Goal: Task Accomplishment & Management: Use online tool/utility

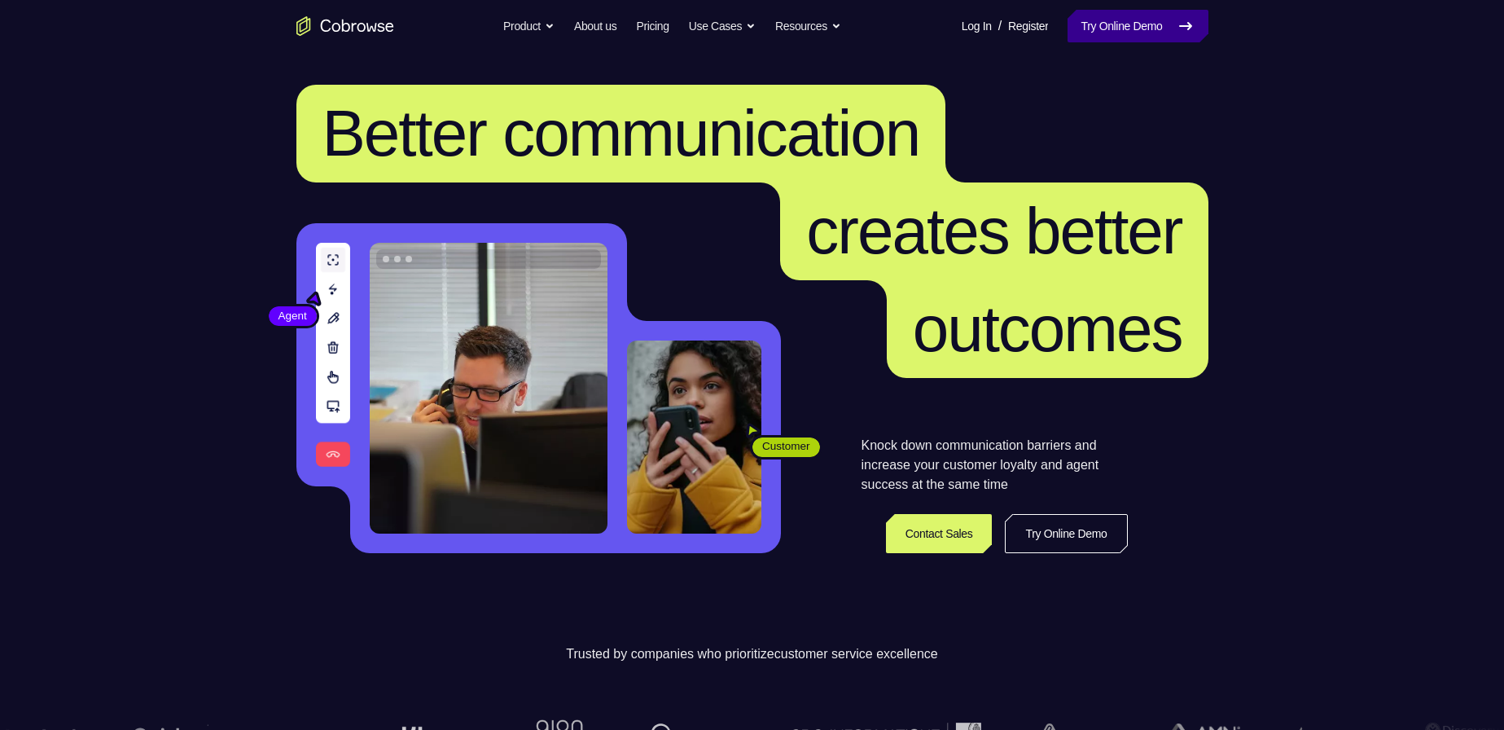
click at [1112, 35] on link "Try Online Demo" at bounding box center [1138, 26] width 140 height 33
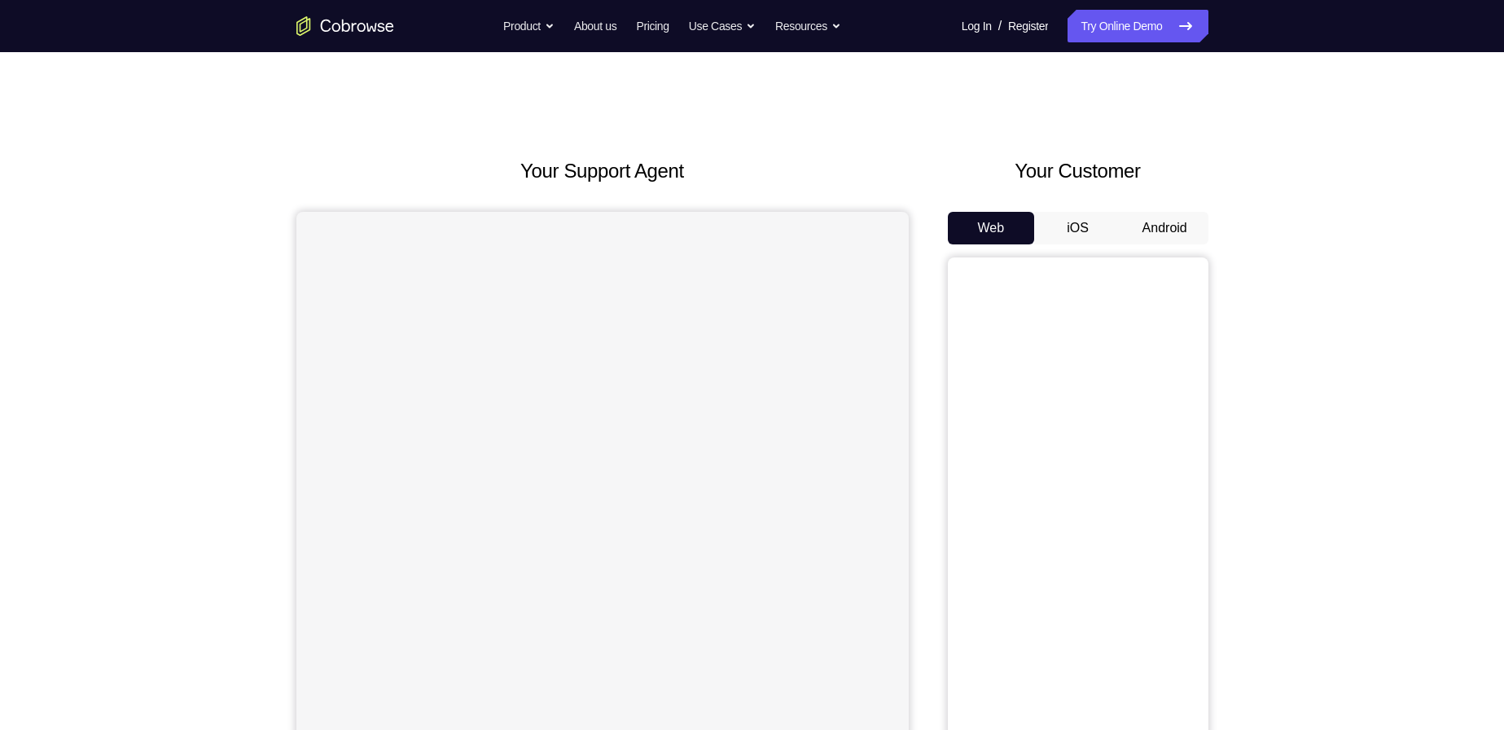
click at [1201, 213] on div "Your Support Agent Your Customer Web iOS Android Next Steps We’d be happy to gi…" at bounding box center [752, 589] width 1042 height 1074
click at [1196, 214] on button "Android" at bounding box center [1164, 228] width 87 height 33
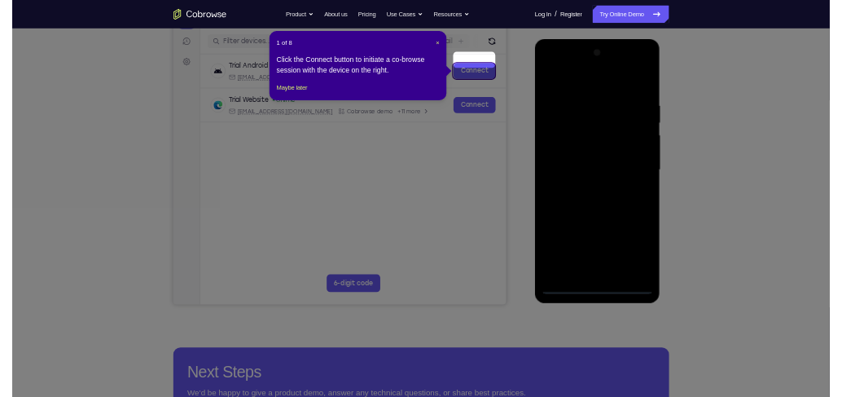
scroll to position [163, 0]
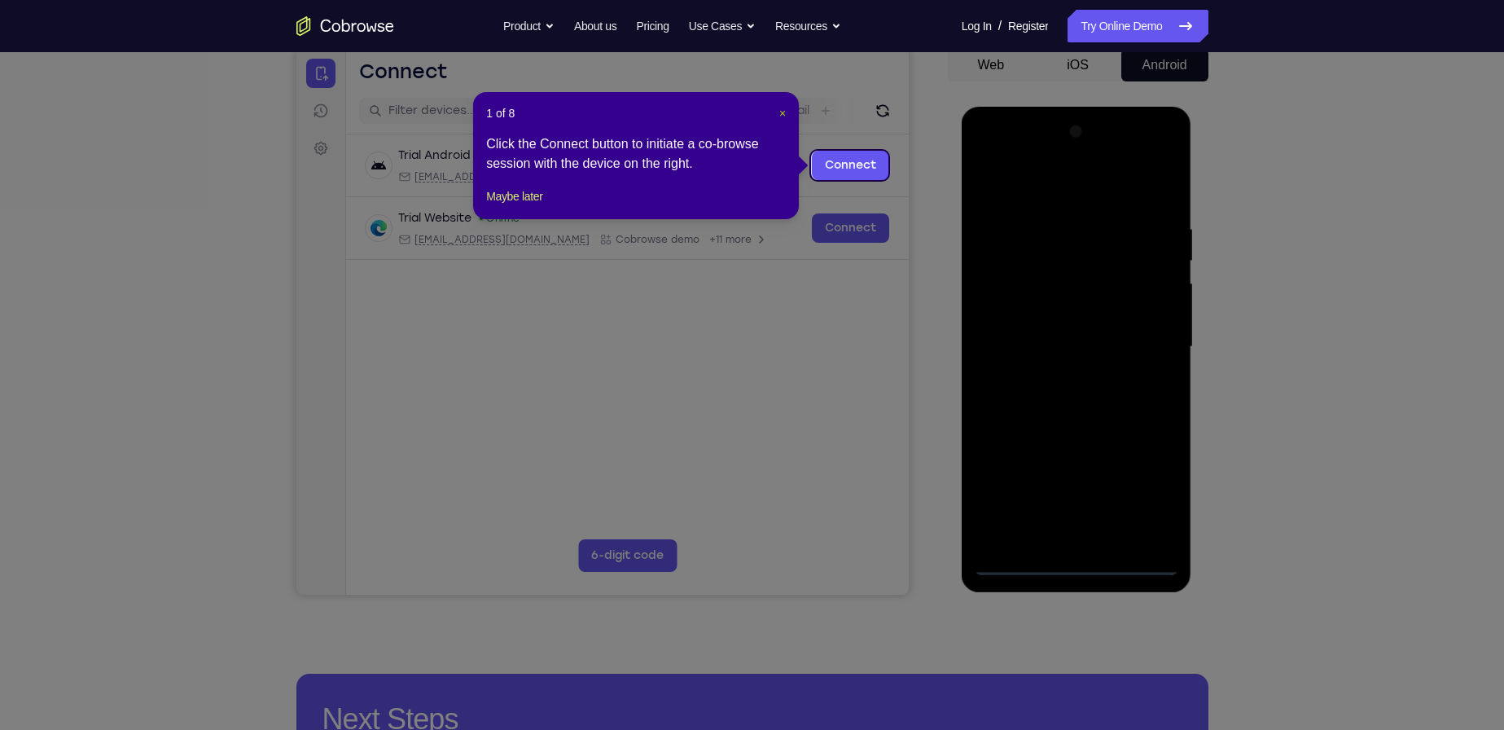
click at [779, 112] on span "×" at bounding box center [782, 113] width 7 height 13
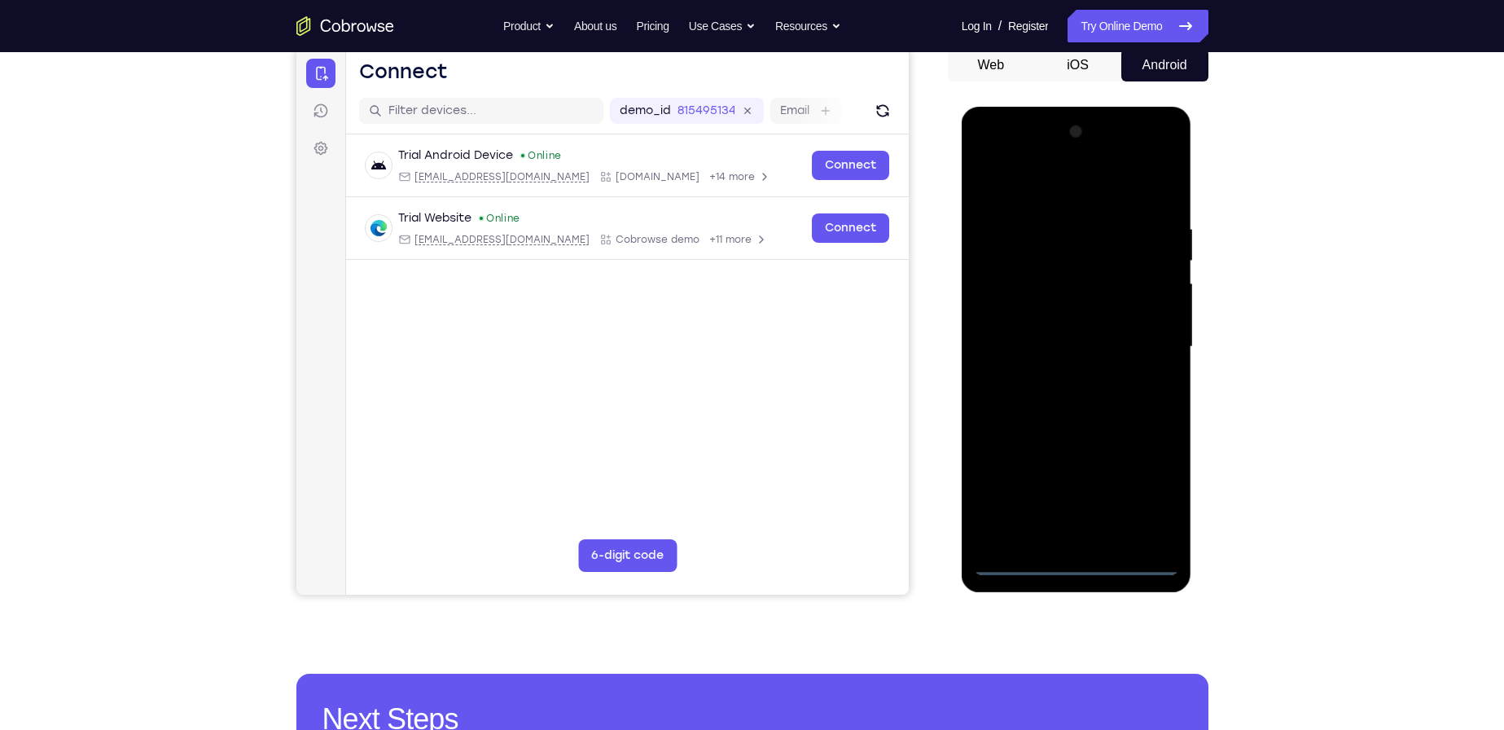
click at [1082, 555] on div at bounding box center [1076, 347] width 205 height 456
click at [1077, 559] on div at bounding box center [1076, 347] width 205 height 456
click at [1142, 495] on div at bounding box center [1076, 347] width 205 height 456
click at [1051, 195] on div at bounding box center [1076, 347] width 205 height 456
click at [1134, 342] on div at bounding box center [1076, 347] width 205 height 456
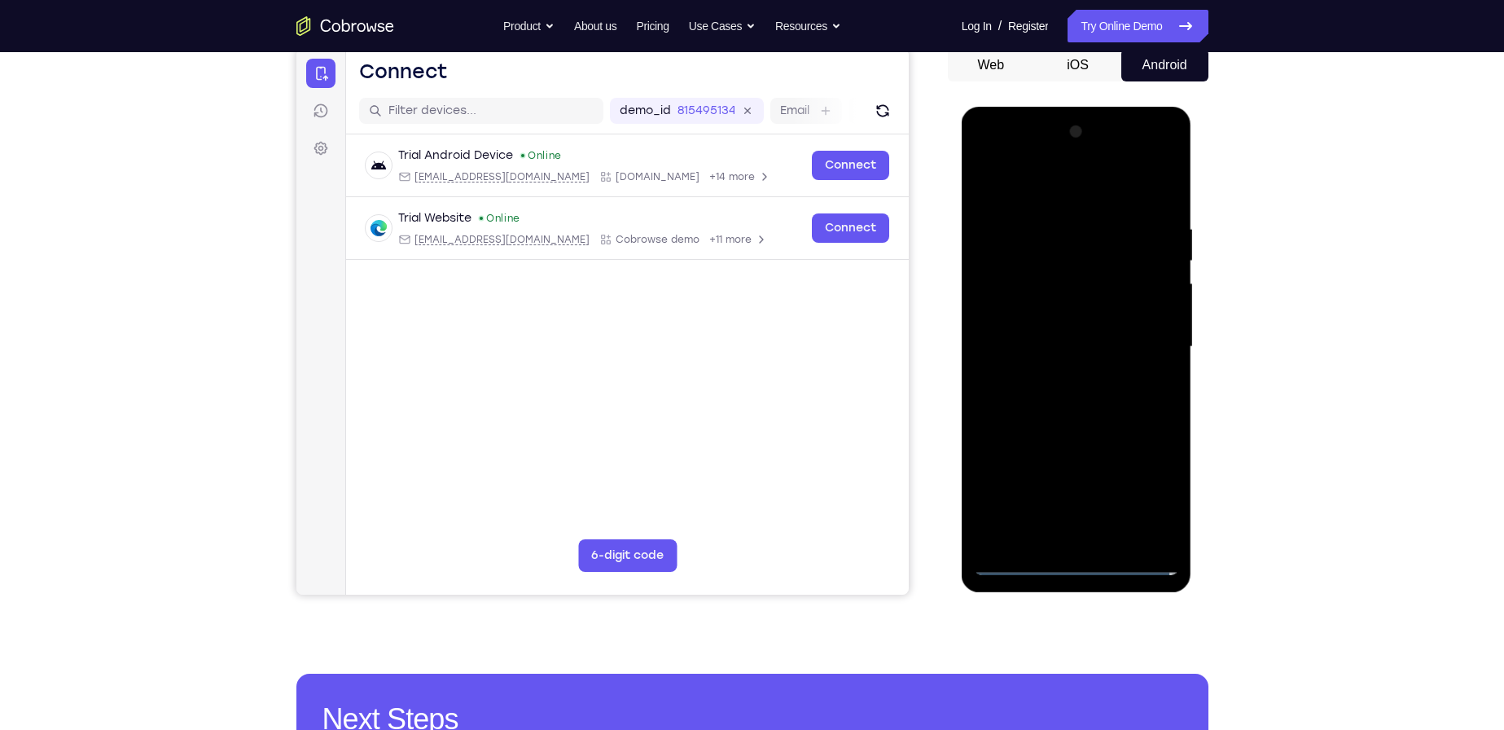
click at [1062, 377] on div at bounding box center [1076, 347] width 205 height 456
click at [1055, 333] on div at bounding box center [1076, 347] width 205 height 456
click at [1046, 340] on div at bounding box center [1076, 347] width 205 height 456
click at [1022, 397] on div at bounding box center [1076, 347] width 205 height 456
click at [1105, 401] on div at bounding box center [1076, 347] width 205 height 456
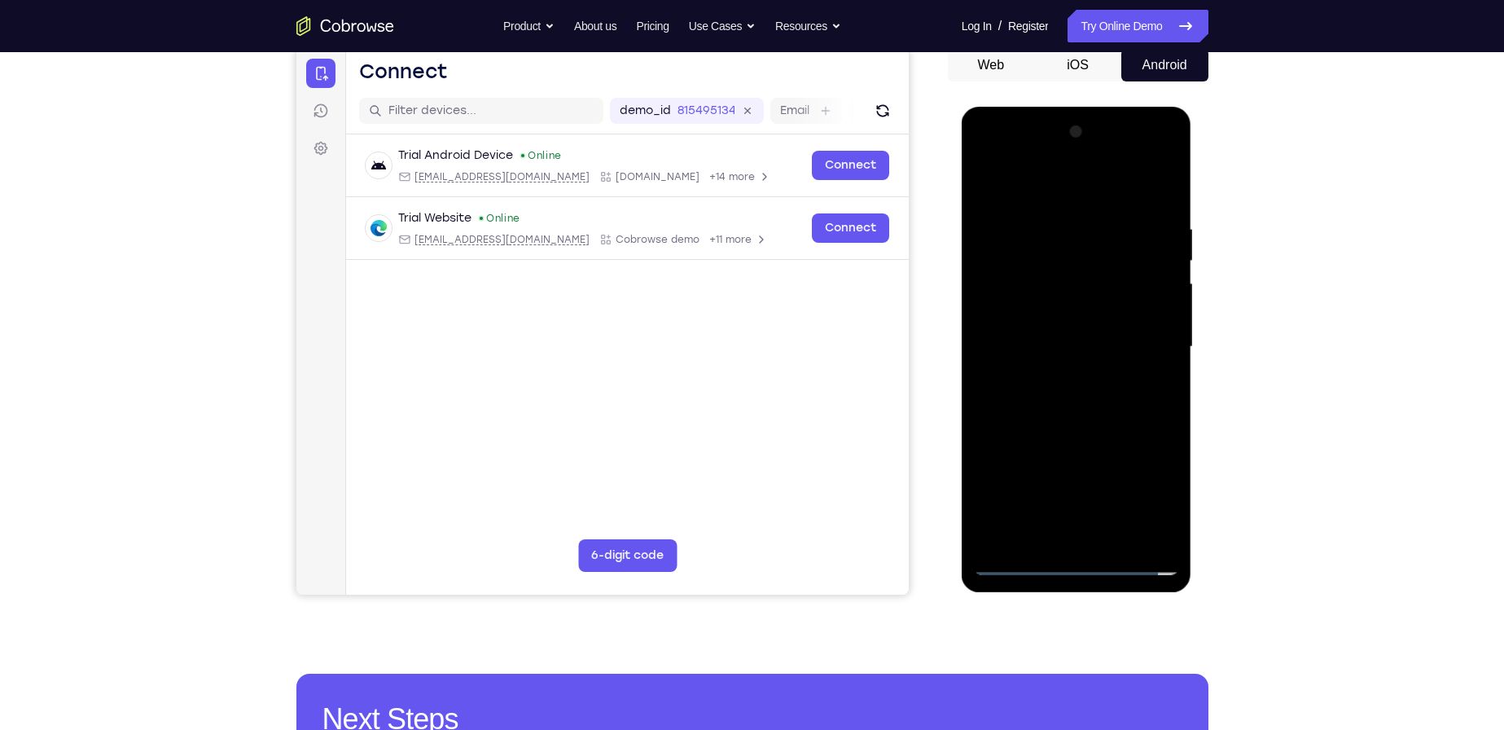
drag, startPoint x: 1107, startPoint y: 236, endPoint x: 1075, endPoint y: 428, distance: 194.0
click at [1075, 425] on div at bounding box center [1076, 347] width 205 height 456
click at [1071, 401] on div at bounding box center [1076, 347] width 205 height 456
drag, startPoint x: 1075, startPoint y: 279, endPoint x: 1041, endPoint y: 489, distance: 212.1
click at [1041, 489] on div at bounding box center [1076, 347] width 205 height 456
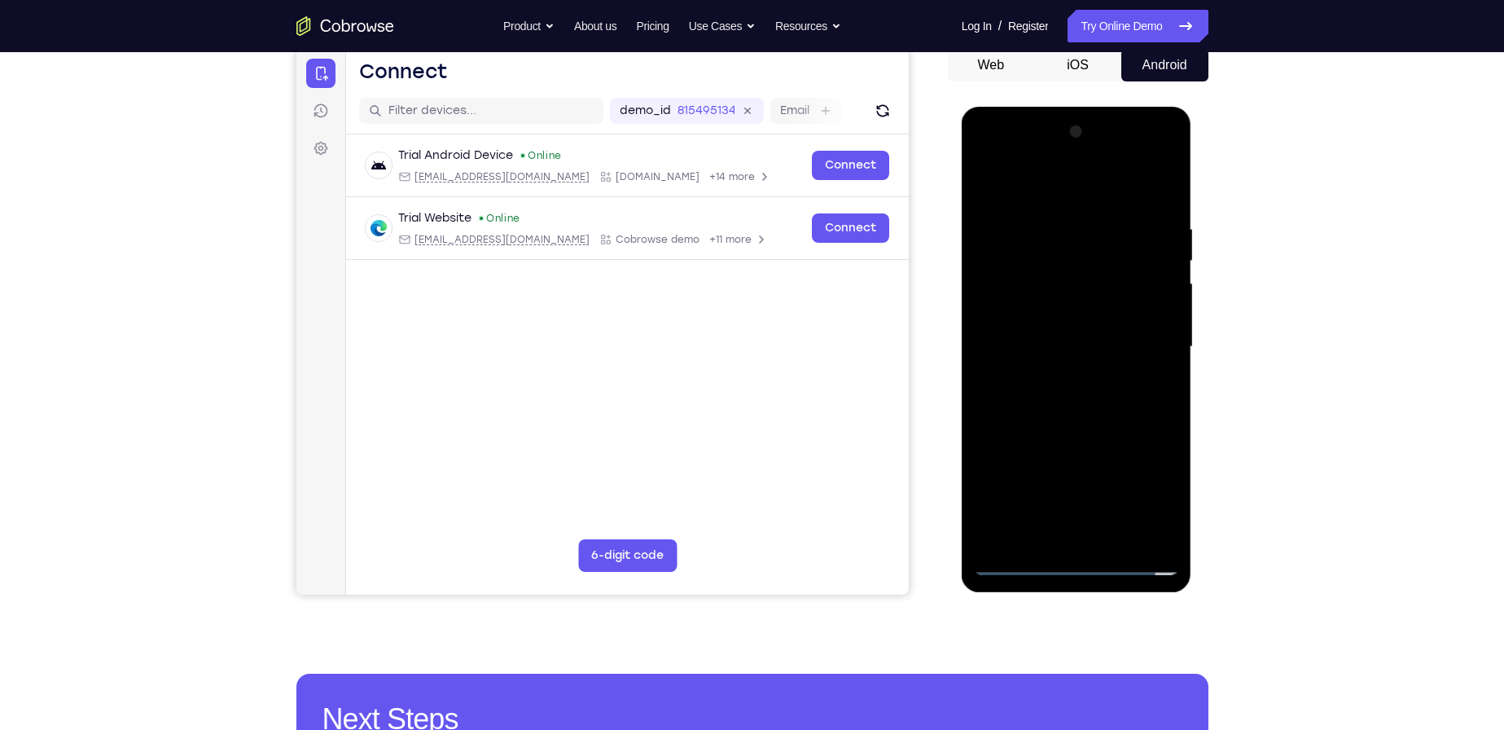
click at [1143, 188] on div at bounding box center [1076, 347] width 205 height 456
click at [1040, 528] on div at bounding box center [1076, 347] width 205 height 456
click at [1041, 530] on div at bounding box center [1076, 347] width 205 height 456
click at [1081, 335] on div at bounding box center [1076, 347] width 205 height 456
click at [1130, 529] on div at bounding box center [1076, 347] width 205 height 456
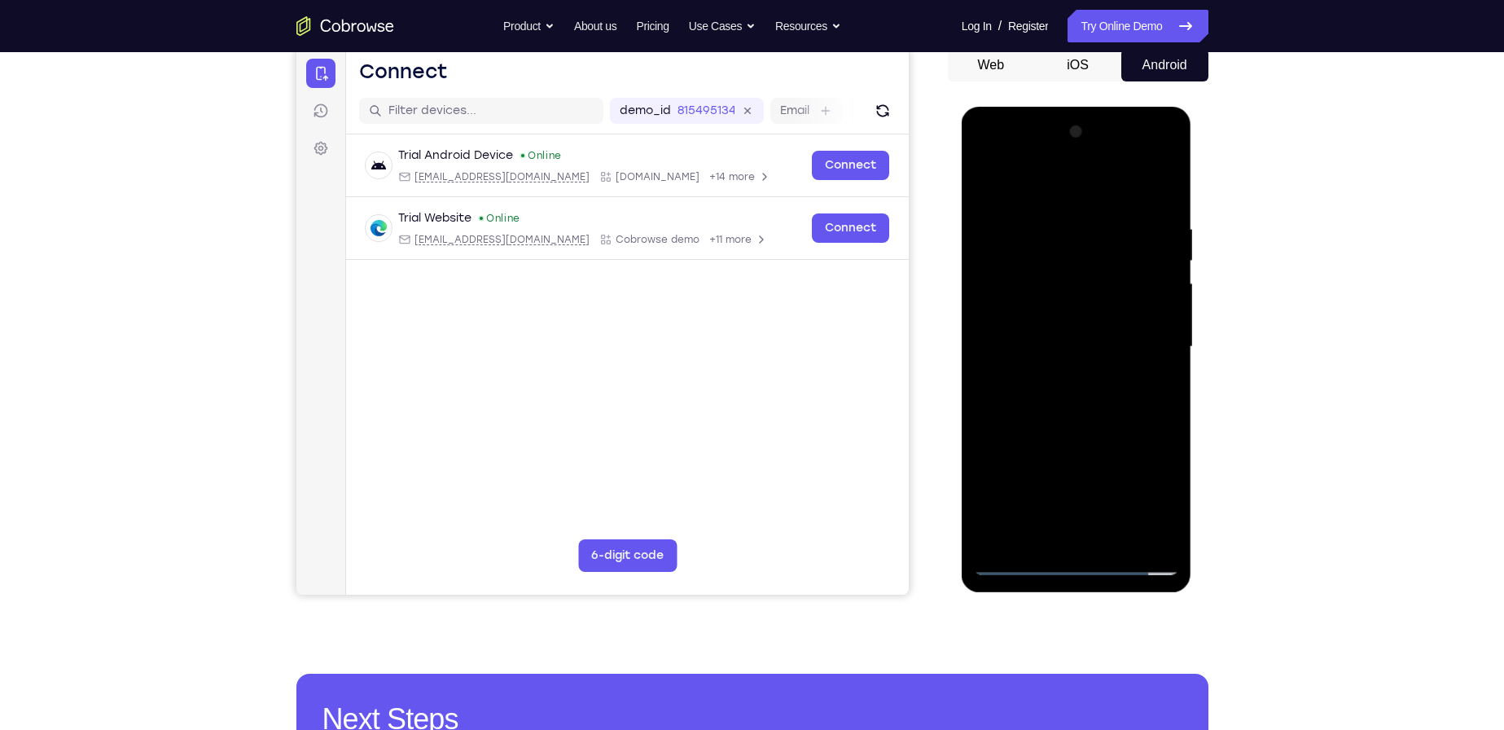
click at [1105, 406] on div at bounding box center [1076, 347] width 205 height 456
click at [1089, 388] on div at bounding box center [1076, 347] width 205 height 456
click at [1085, 400] on div at bounding box center [1076, 347] width 205 height 456
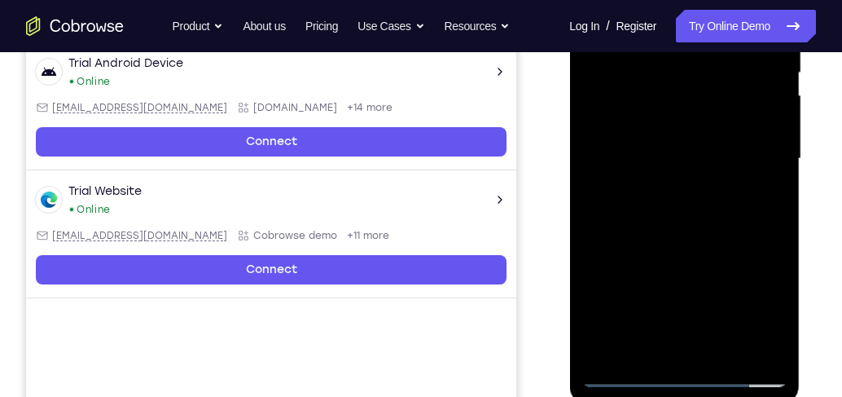
scroll to position [395, 0]
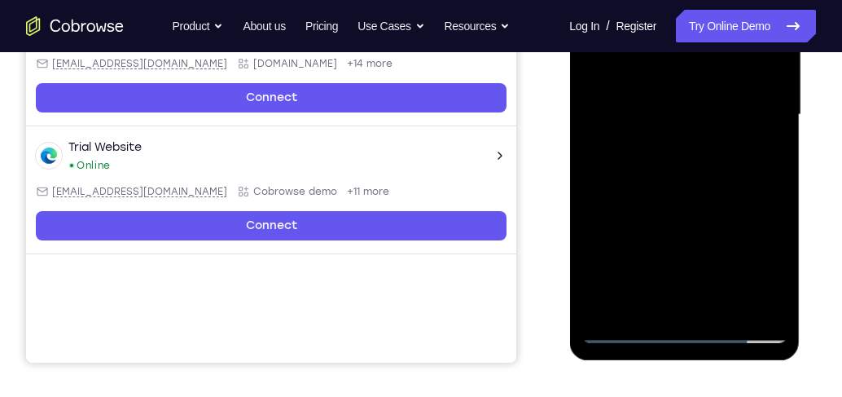
click at [744, 191] on div at bounding box center [683, 115] width 205 height 456
click at [730, 296] on div at bounding box center [683, 115] width 205 height 456
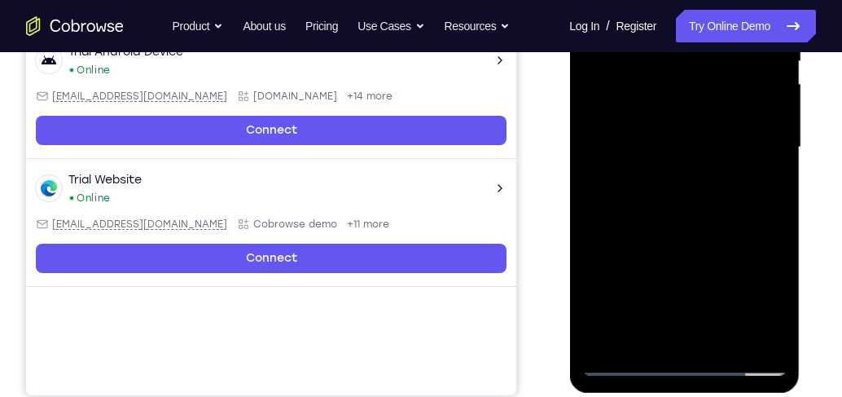
scroll to position [302, 0]
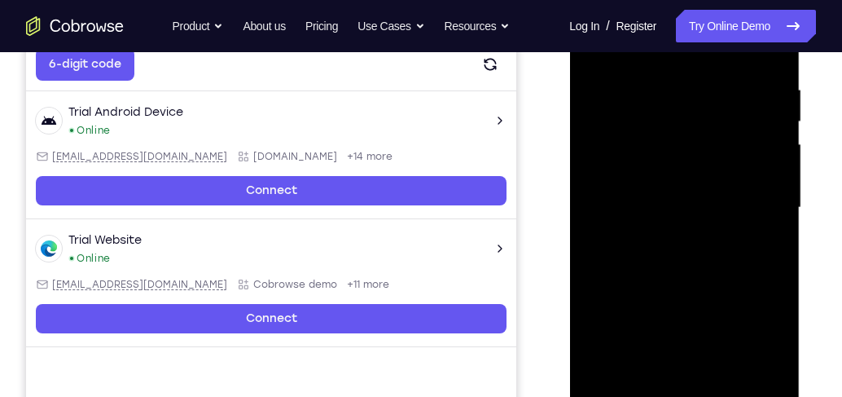
click at [688, 301] on div at bounding box center [683, 208] width 205 height 456
click at [679, 230] on div at bounding box center [683, 208] width 205 height 456
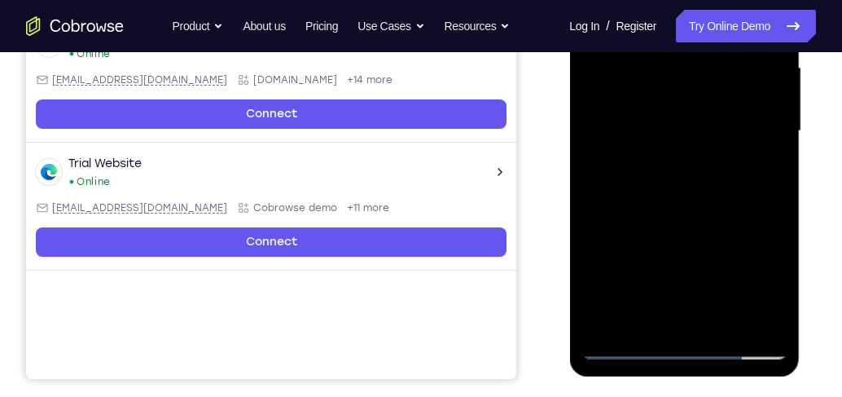
scroll to position [395, 0]
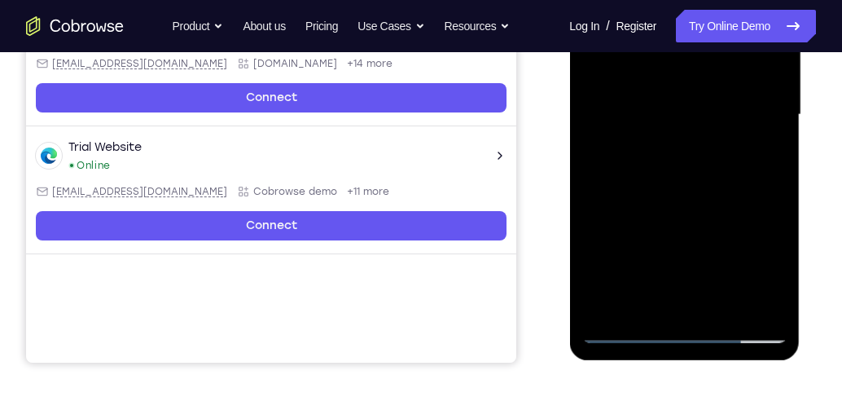
click at [638, 300] on div at bounding box center [683, 115] width 205 height 456
click at [765, 156] on div at bounding box center [683, 115] width 205 height 456
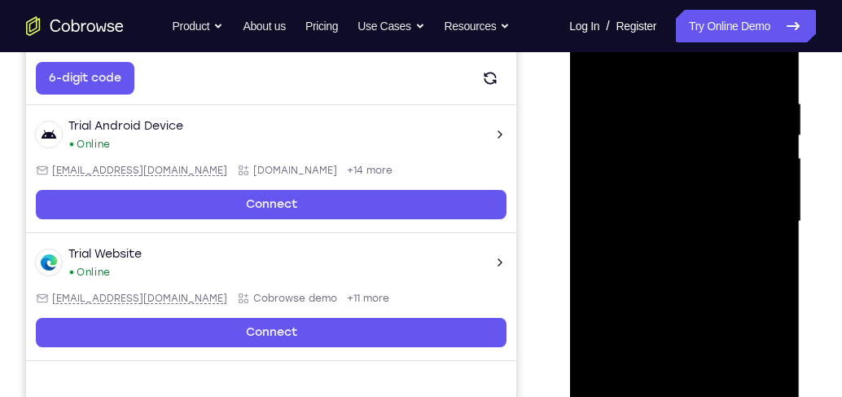
scroll to position [302, 0]
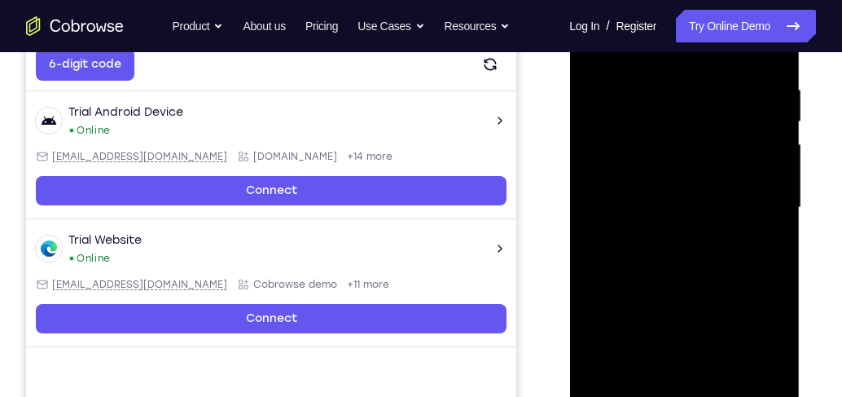
click at [646, 391] on div at bounding box center [683, 208] width 205 height 456
click at [638, 347] on div at bounding box center [683, 208] width 205 height 456
click at [766, 236] on div at bounding box center [683, 208] width 205 height 456
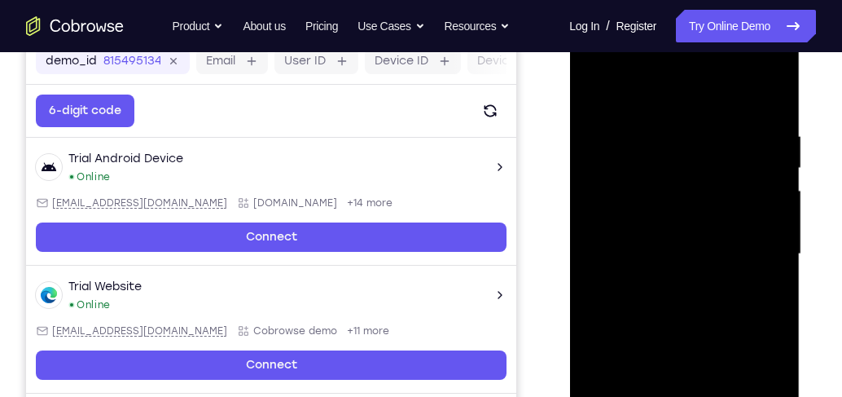
scroll to position [209, 0]
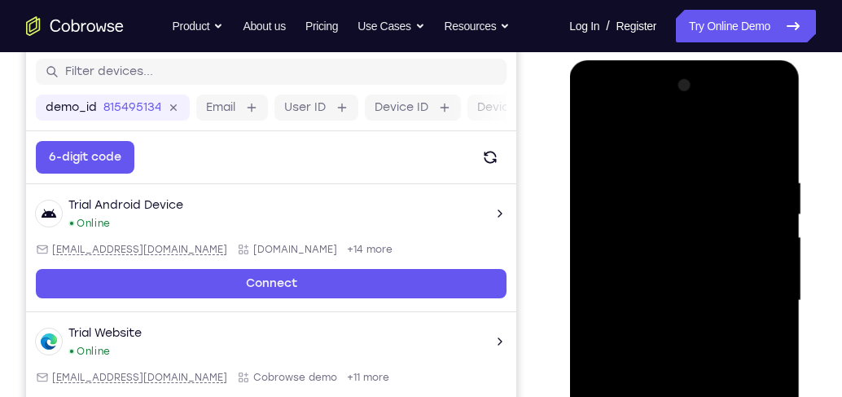
click at [594, 139] on div at bounding box center [683, 300] width 205 height 456
click at [635, 311] on div at bounding box center [683, 300] width 205 height 456
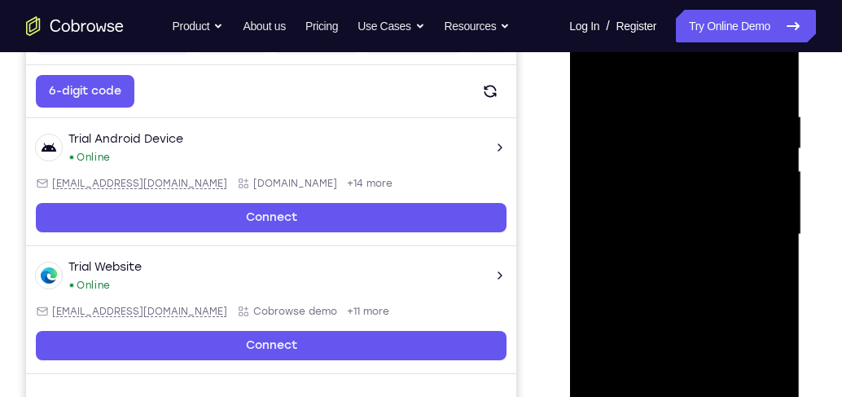
scroll to position [256, 0]
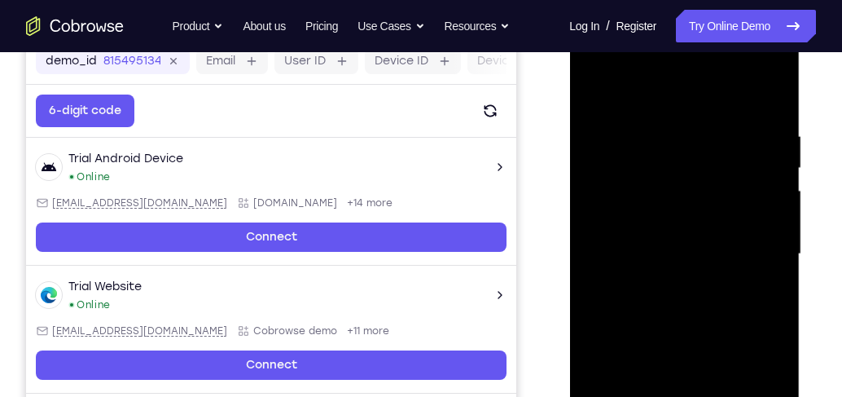
click at [599, 90] on div at bounding box center [683, 254] width 205 height 456
click at [595, 91] on div at bounding box center [683, 254] width 205 height 456
click at [637, 122] on div at bounding box center [683, 254] width 205 height 456
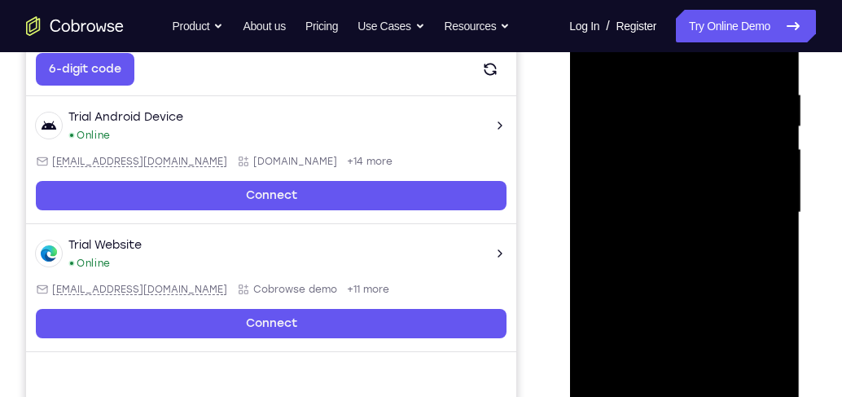
scroll to position [349, 0]
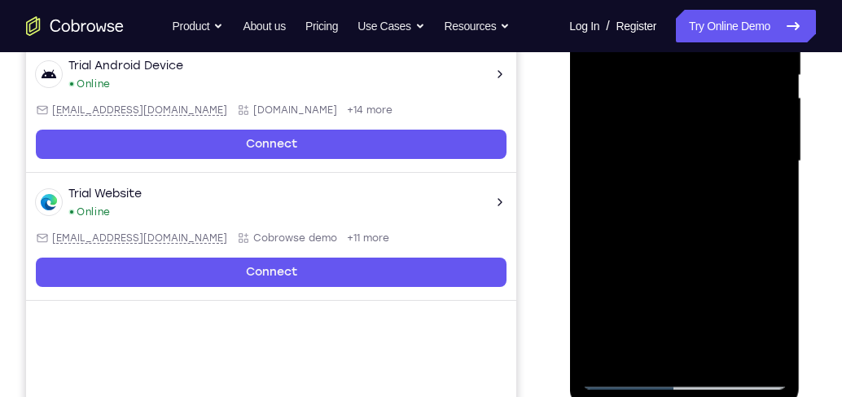
click at [656, 353] on div at bounding box center [683, 161] width 205 height 456
click at [645, 351] on div at bounding box center [683, 161] width 205 height 456
click at [726, 294] on div at bounding box center [683, 161] width 205 height 456
click at [720, 155] on div at bounding box center [683, 161] width 205 height 456
click at [596, 270] on div at bounding box center [683, 161] width 205 height 456
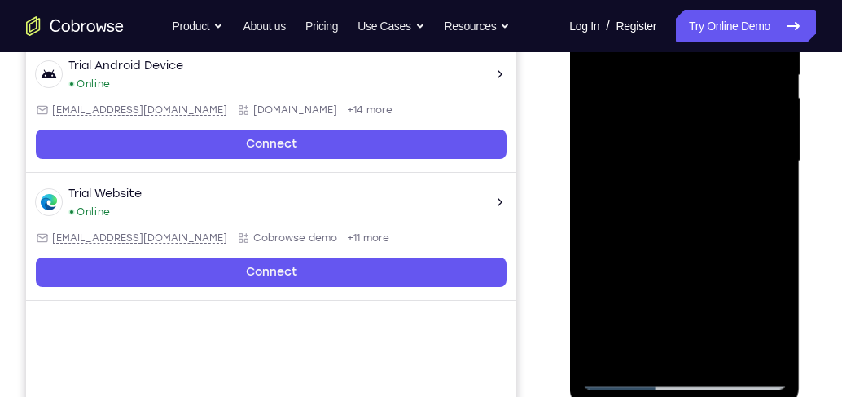
click at [640, 346] on div at bounding box center [683, 161] width 205 height 456
click at [637, 232] on div at bounding box center [683, 161] width 205 height 456
click at [739, 235] on div at bounding box center [683, 161] width 205 height 456
click at [739, 99] on div at bounding box center [683, 161] width 205 height 456
click at [734, 348] on div at bounding box center [683, 161] width 205 height 456
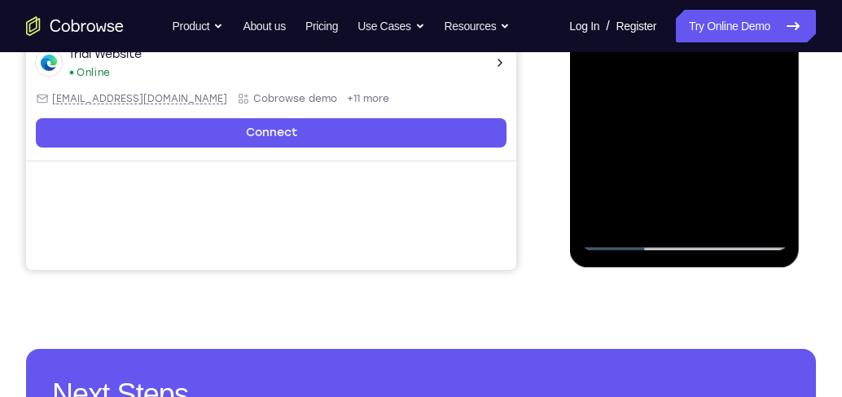
scroll to position [489, 0]
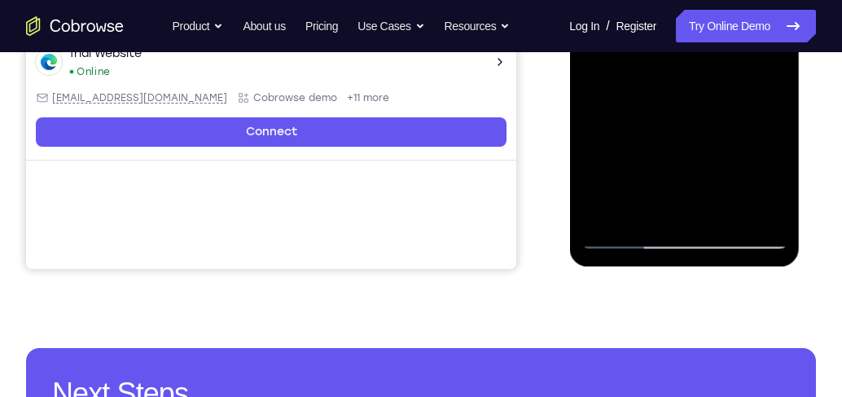
click at [762, 208] on div at bounding box center [683, 21] width 205 height 456
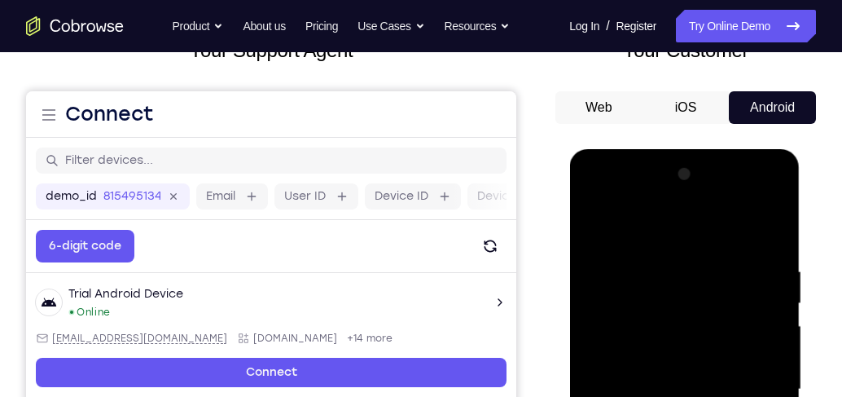
scroll to position [116, 0]
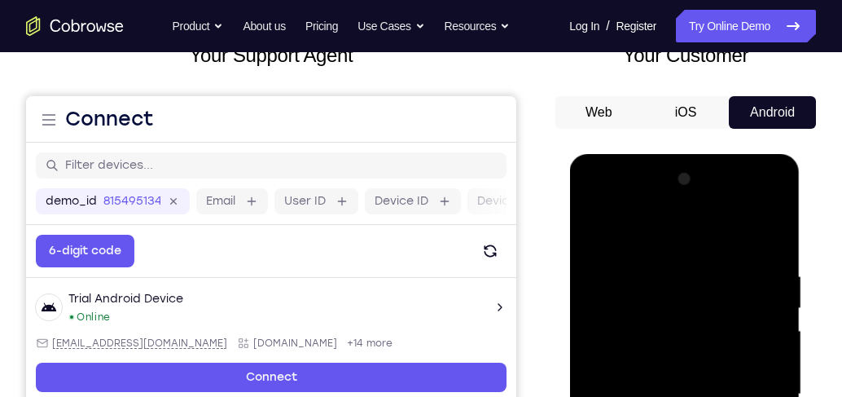
click at [763, 234] on div at bounding box center [683, 394] width 205 height 456
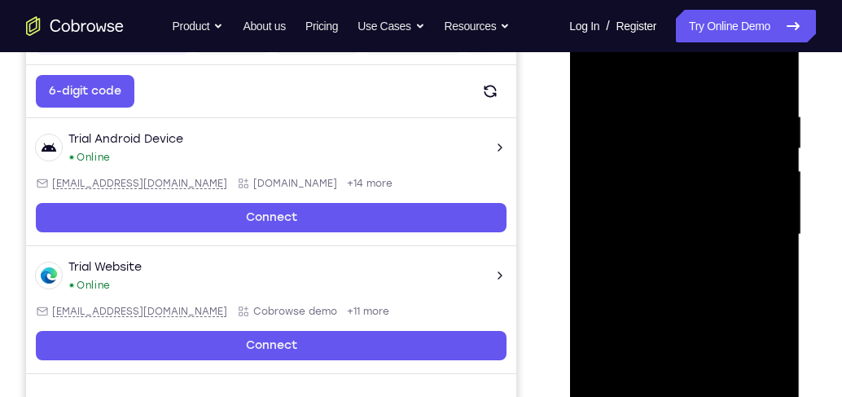
scroll to position [256, 0]
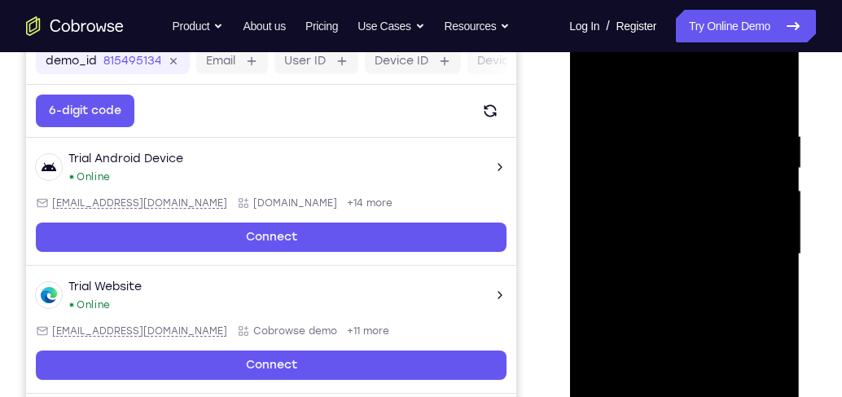
click at [777, 90] on div at bounding box center [683, 254] width 205 height 456
click at [593, 86] on div at bounding box center [683, 254] width 205 height 456
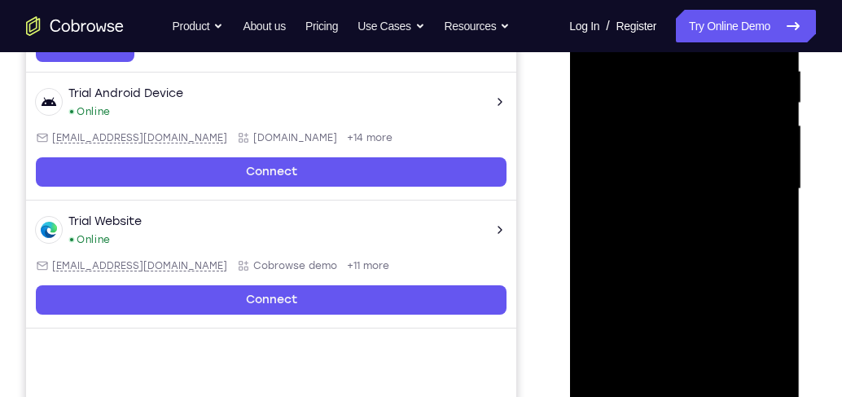
scroll to position [395, 0]
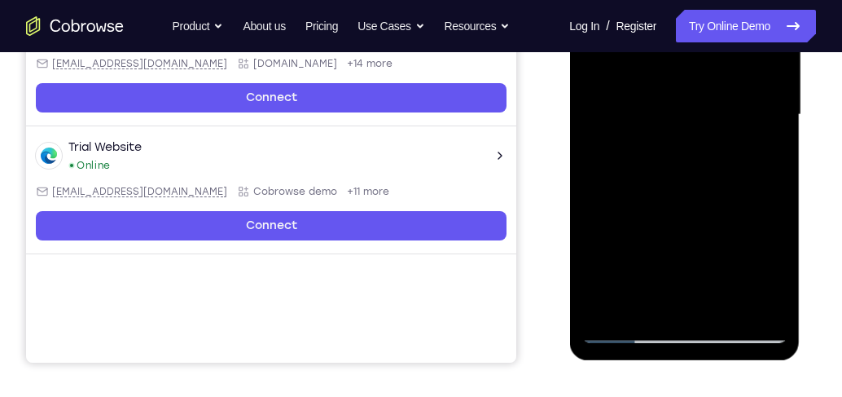
click at [723, 309] on div at bounding box center [683, 115] width 205 height 456
click at [683, 98] on div at bounding box center [683, 115] width 205 height 456
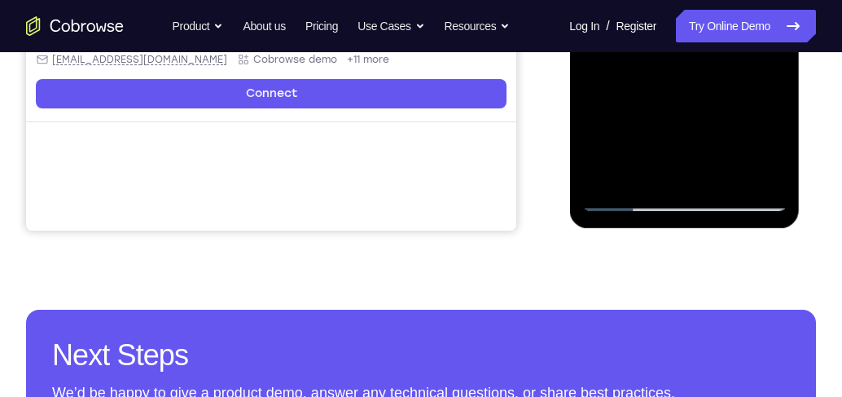
scroll to position [535, 0]
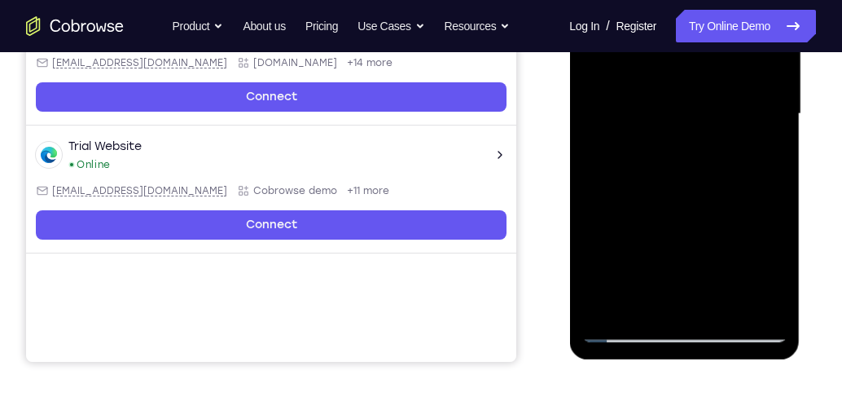
scroll to position [395, 0]
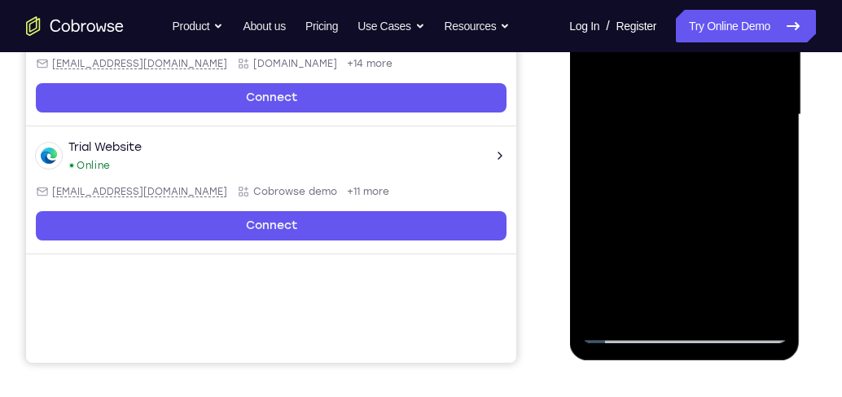
click at [643, 303] on div at bounding box center [683, 115] width 205 height 456
click at [600, 208] on div at bounding box center [683, 115] width 205 height 456
click at [636, 139] on div at bounding box center [683, 115] width 205 height 456
click at [775, 311] on div at bounding box center [683, 115] width 205 height 456
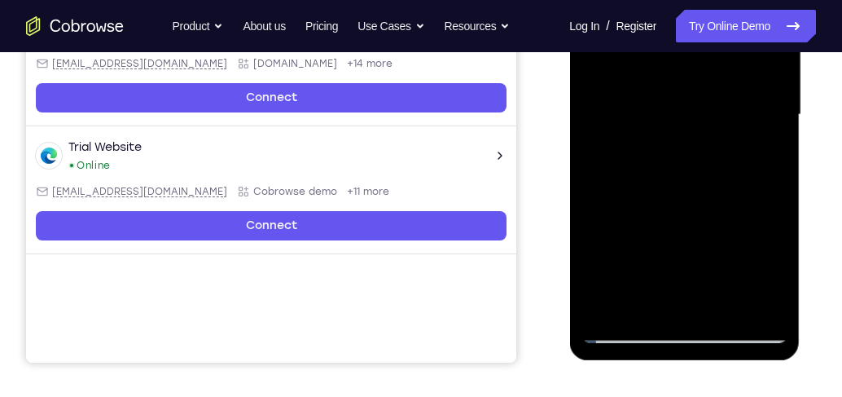
click at [776, 308] on div at bounding box center [683, 115] width 205 height 456
click at [776, 302] on div at bounding box center [683, 115] width 205 height 456
click at [770, 304] on div at bounding box center [683, 115] width 205 height 456
click at [765, 146] on div at bounding box center [683, 115] width 205 height 456
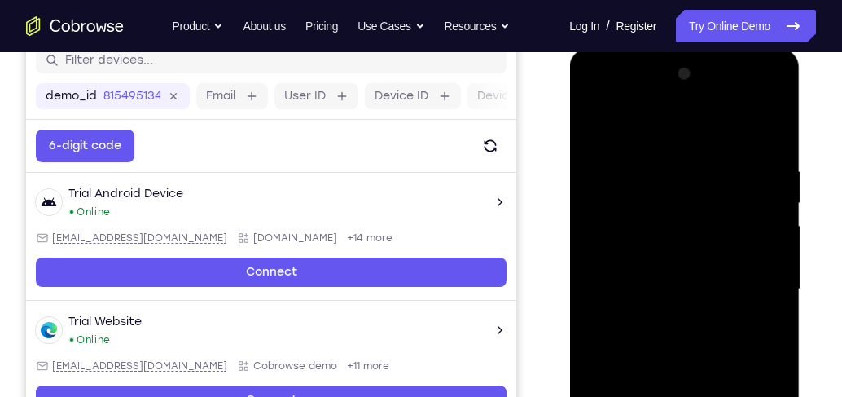
scroll to position [209, 0]
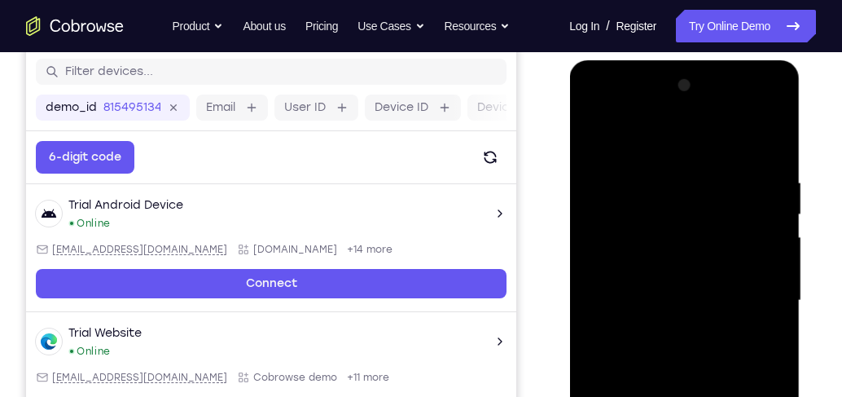
click at [597, 145] on div at bounding box center [683, 300] width 205 height 456
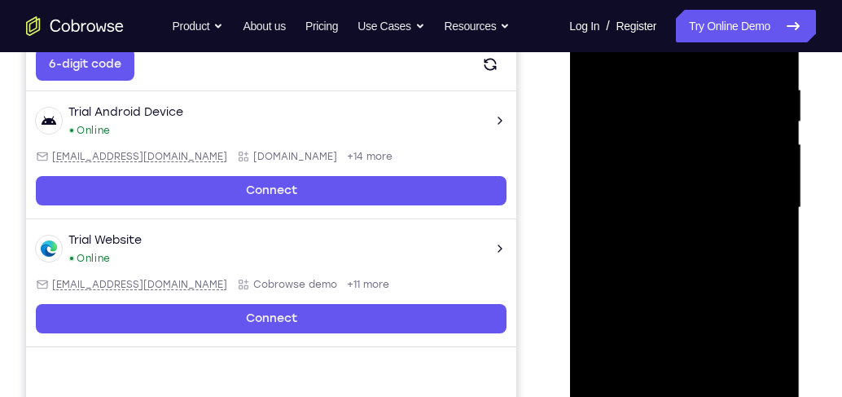
click at [641, 219] on div at bounding box center [683, 208] width 205 height 456
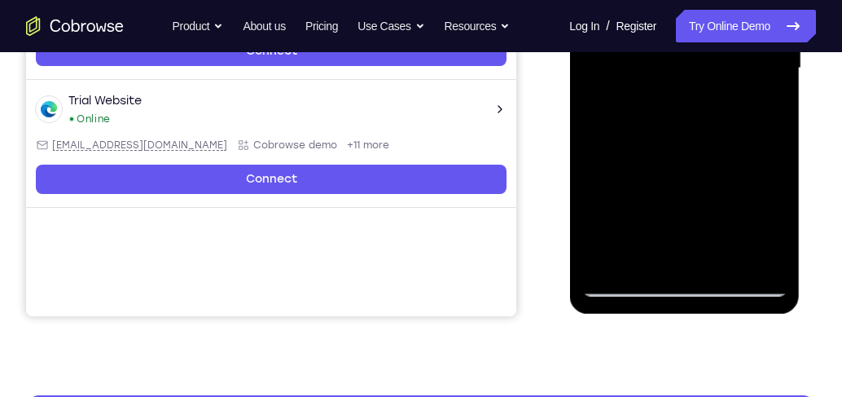
scroll to position [395, 0]
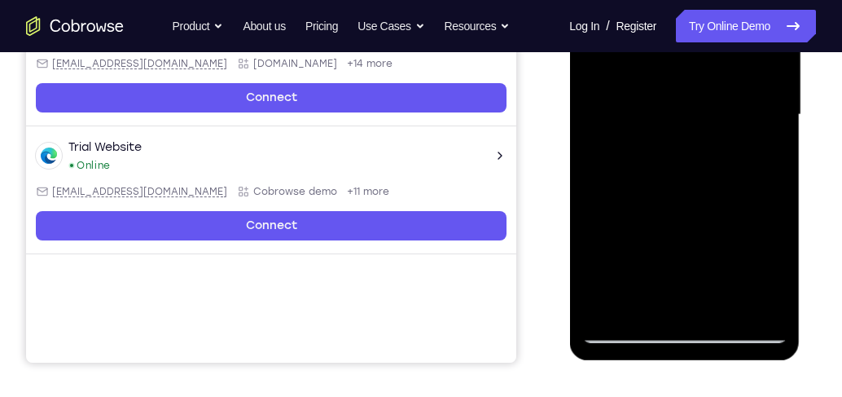
click at [636, 299] on div at bounding box center [683, 115] width 205 height 456
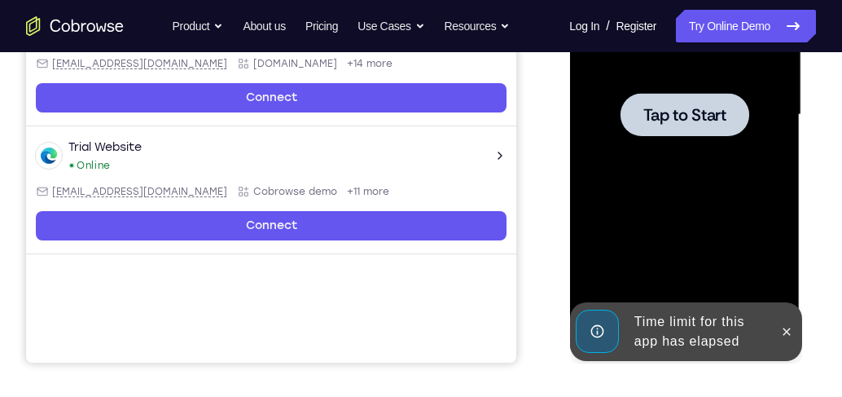
click at [656, 197] on div at bounding box center [683, 115] width 205 height 456
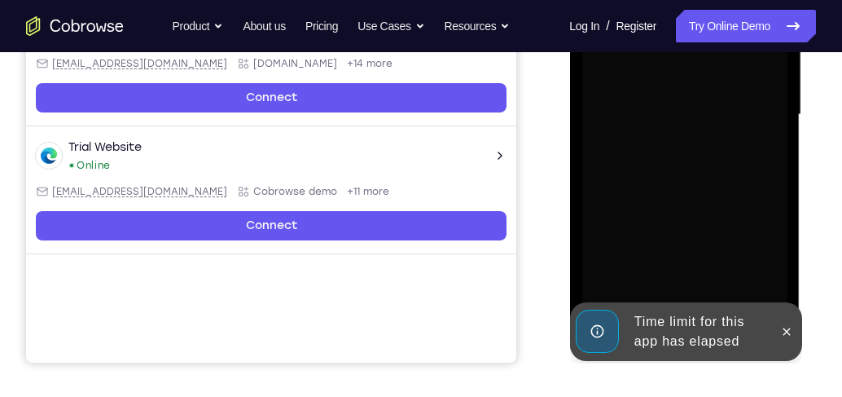
scroll to position [489, 0]
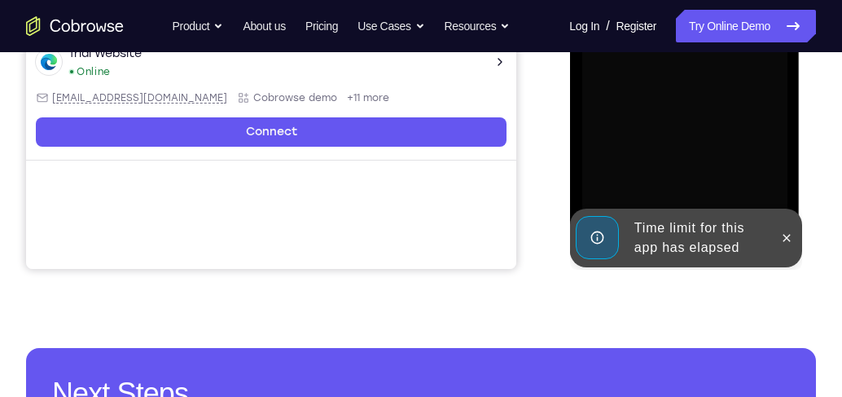
drag, startPoint x: 783, startPoint y: 239, endPoint x: 769, endPoint y: 239, distance: 14.7
click at [783, 239] on icon at bounding box center [786, 237] width 7 height 7
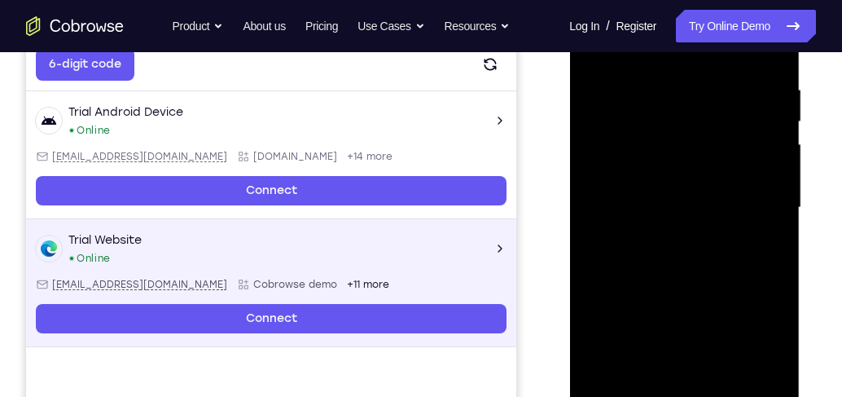
scroll to position [441, 0]
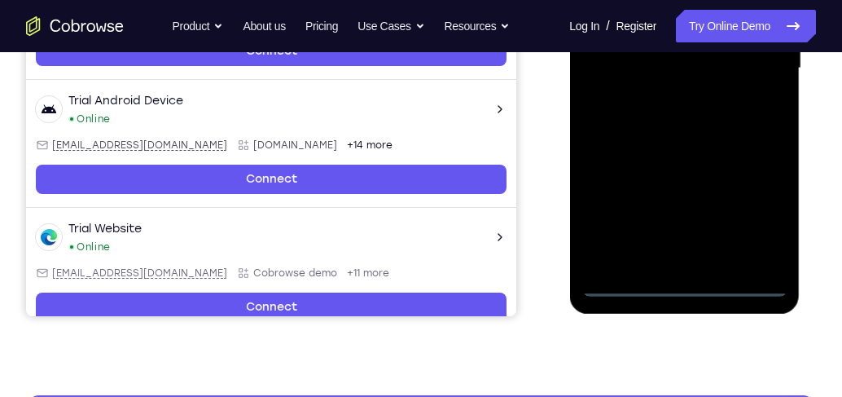
click at [680, 279] on div at bounding box center [683, 68] width 205 height 456
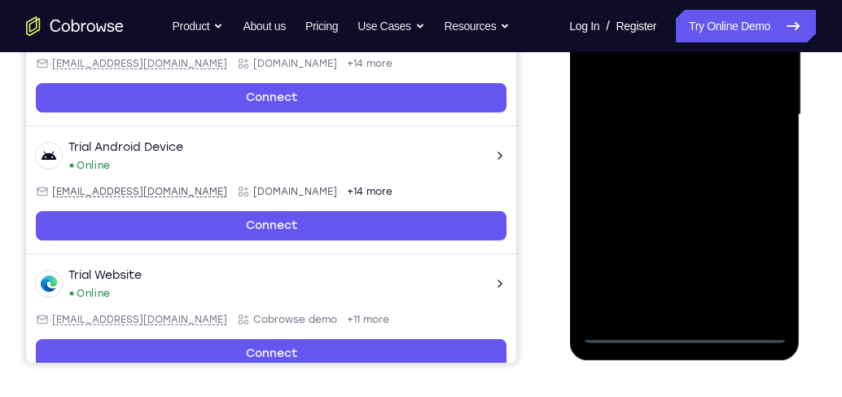
click at [757, 263] on div at bounding box center [683, 115] width 205 height 456
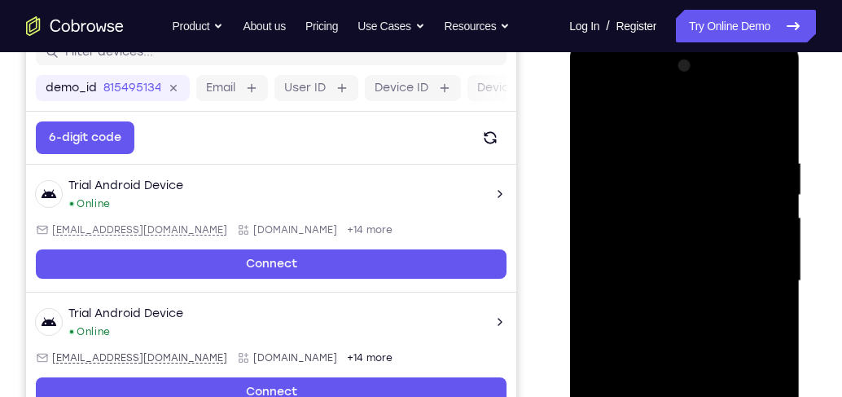
scroll to position [209, 0]
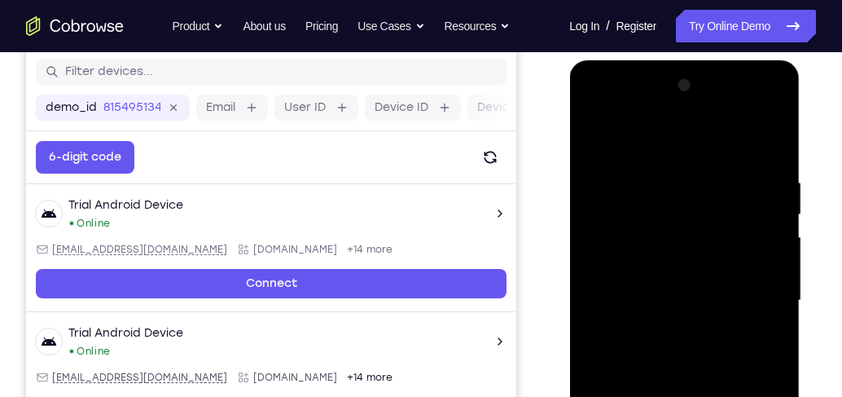
click at [679, 147] on div at bounding box center [683, 300] width 205 height 456
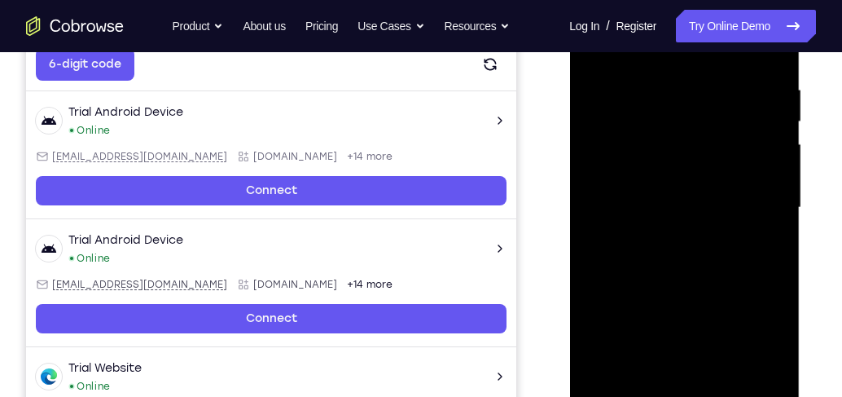
click at [756, 206] on div at bounding box center [683, 208] width 205 height 456
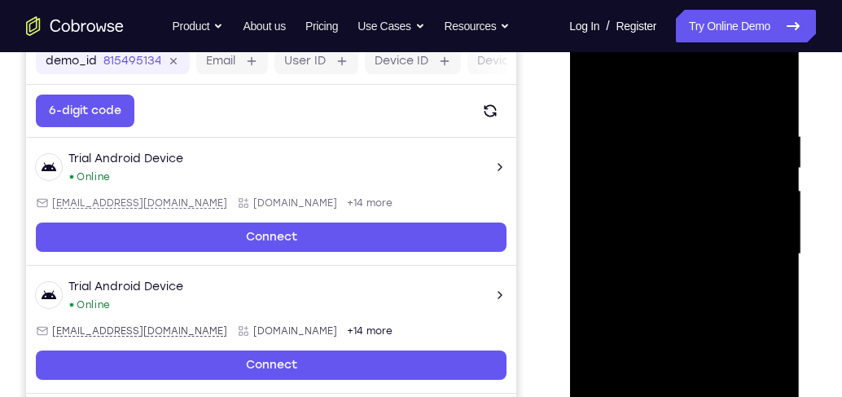
scroll to position [256, 0]
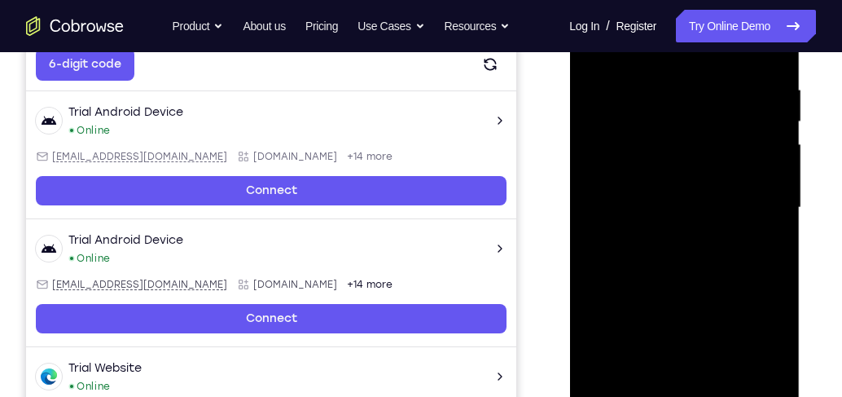
click at [671, 238] on div at bounding box center [683, 208] width 205 height 456
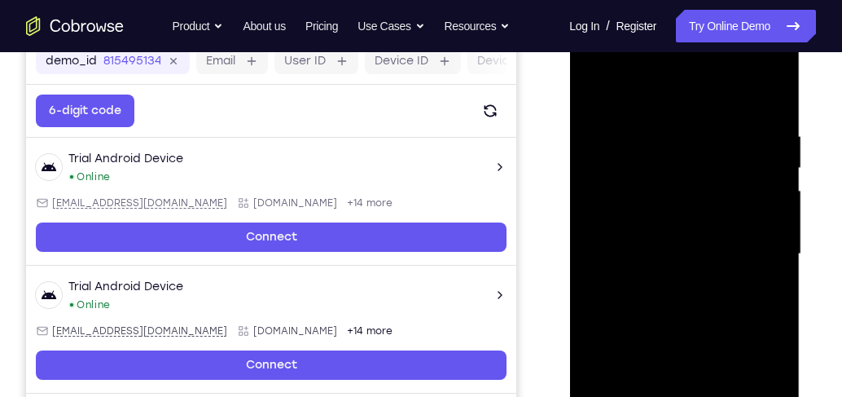
click at [668, 241] on div at bounding box center [683, 254] width 205 height 456
click at [669, 248] on div at bounding box center [683, 254] width 205 height 456
click at [636, 308] on div at bounding box center [683, 254] width 205 height 456
click at [629, 302] on div at bounding box center [683, 254] width 205 height 456
click at [666, 307] on div at bounding box center [683, 254] width 205 height 456
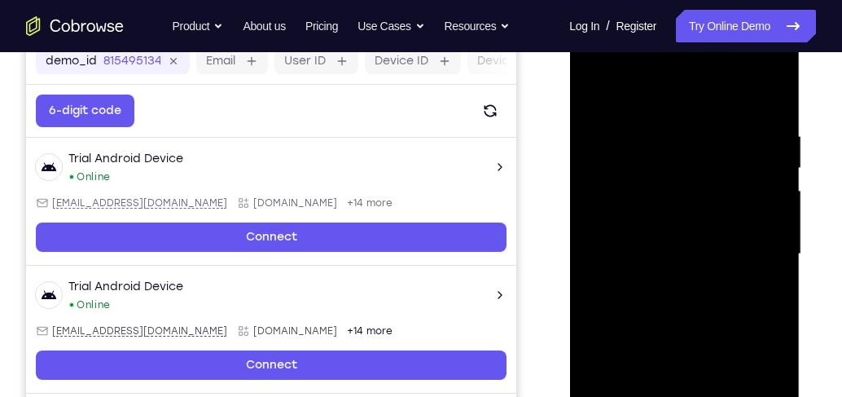
click at [660, 309] on div at bounding box center [683, 254] width 205 height 456
click at [660, 310] on div at bounding box center [683, 254] width 205 height 456
click at [675, 325] on div at bounding box center [683, 254] width 205 height 456
click at [647, 115] on div at bounding box center [683, 254] width 205 height 456
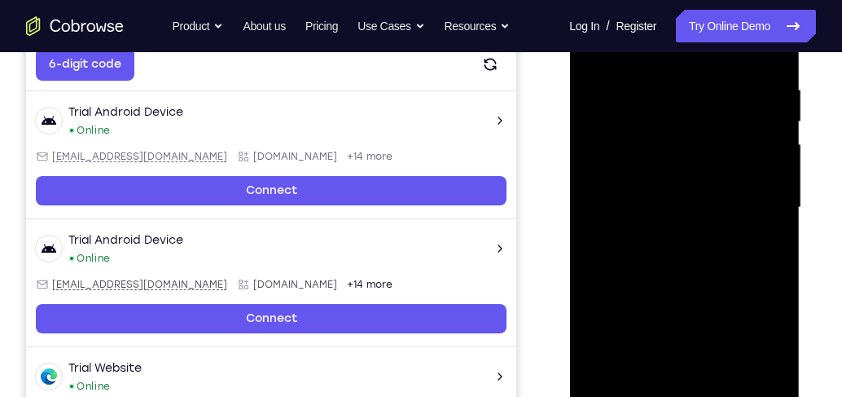
click at [752, 159] on div at bounding box center [683, 208] width 205 height 456
click at [756, 160] on div at bounding box center [683, 208] width 205 height 456
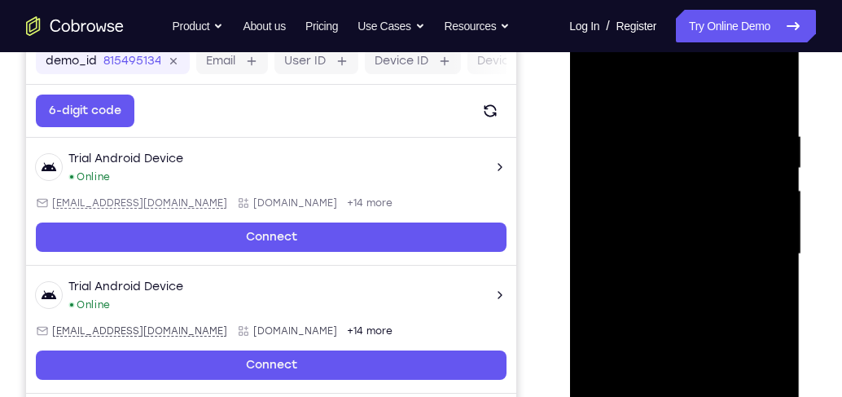
scroll to position [256, 0]
click at [770, 93] on div at bounding box center [683, 254] width 205 height 456
click at [646, 109] on div at bounding box center [683, 254] width 205 height 456
click at [767, 179] on div at bounding box center [683, 254] width 205 height 456
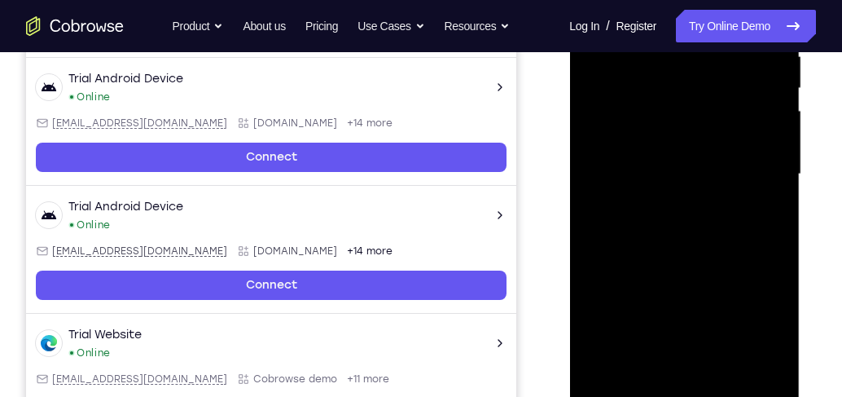
scroll to position [395, 0]
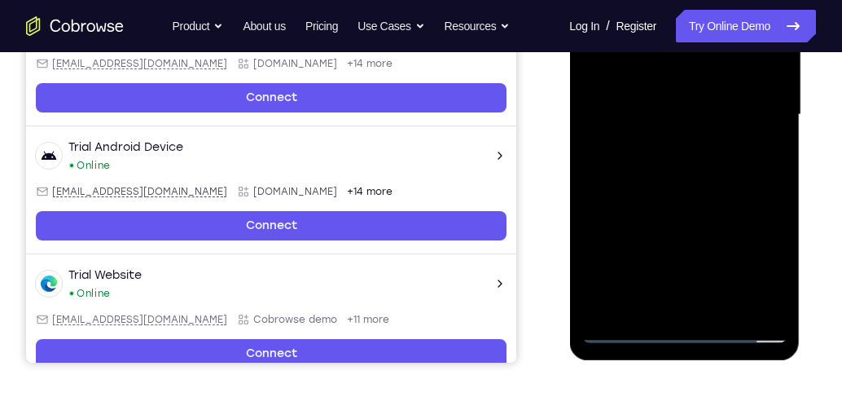
click at [680, 292] on div at bounding box center [683, 115] width 205 height 456
click at [731, 143] on div at bounding box center [683, 115] width 205 height 456
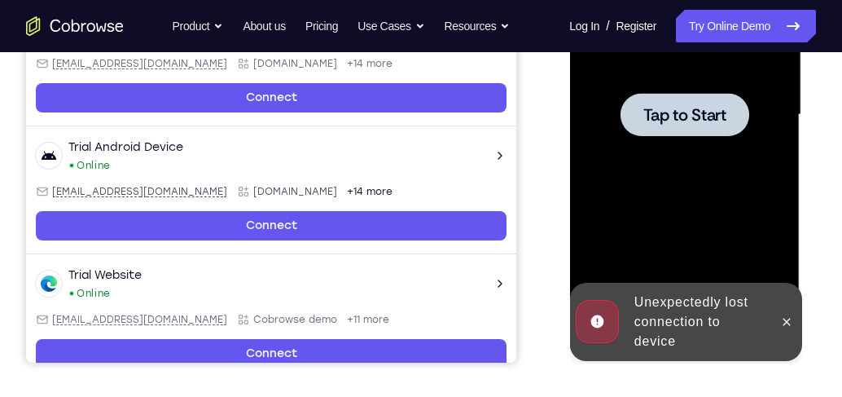
click at [723, 230] on div at bounding box center [683, 115] width 205 height 456
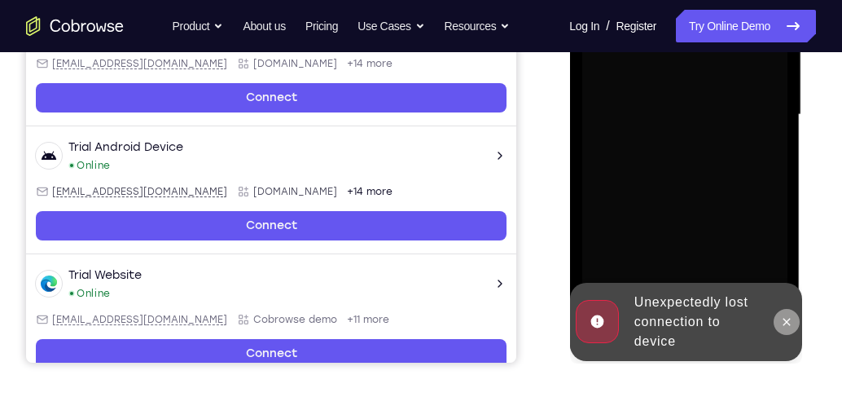
click at [783, 321] on icon at bounding box center [785, 321] width 13 height 13
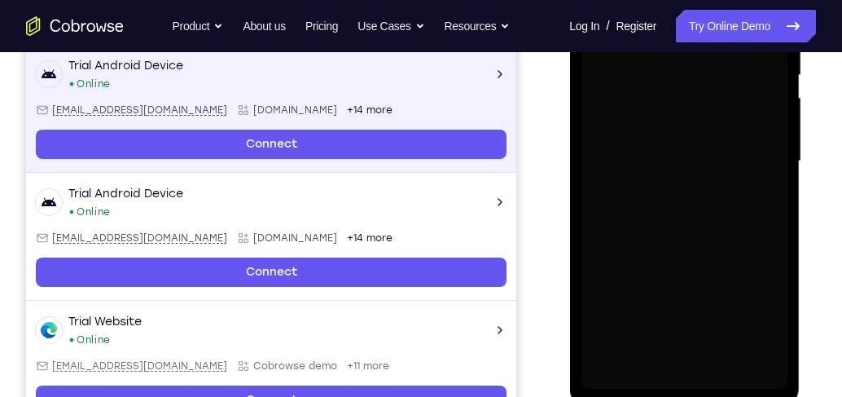
scroll to position [349, 0]
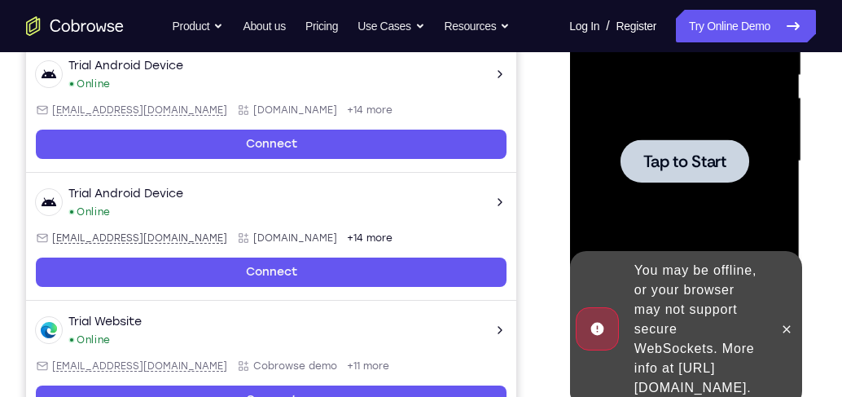
drag, startPoint x: 714, startPoint y: 150, endPoint x: 721, endPoint y: 156, distance: 8.7
click at [714, 153] on span "Tap to Start" at bounding box center [684, 161] width 83 height 16
click at [647, 167] on span "Tap to Start" at bounding box center [684, 161] width 83 height 16
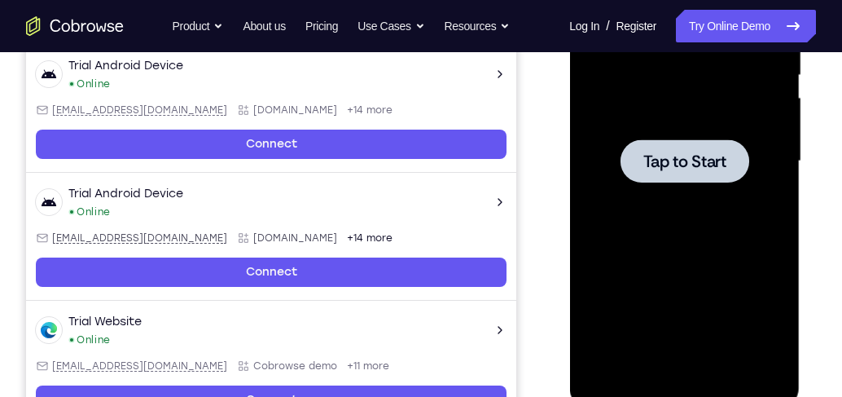
click at [659, 163] on span "Tap to Start" at bounding box center [684, 161] width 83 height 16
click at [712, 222] on div at bounding box center [683, 161] width 205 height 456
click at [691, 157] on span "Tap to Start" at bounding box center [684, 161] width 83 height 16
click at [675, 202] on div at bounding box center [683, 161] width 205 height 456
click at [665, 180] on div at bounding box center [684, 160] width 129 height 43
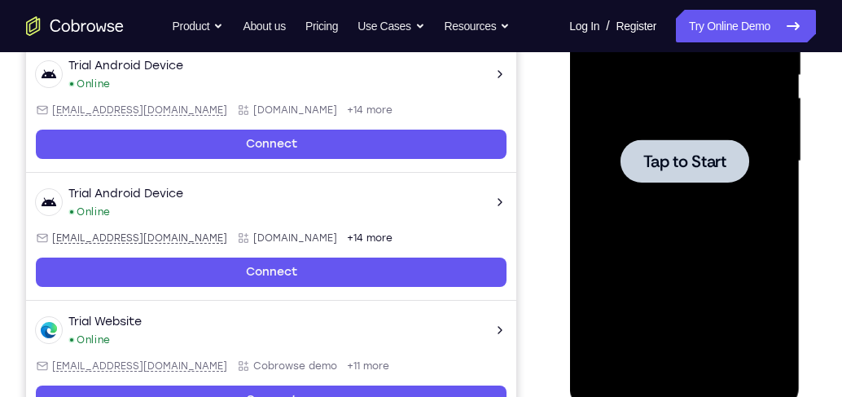
drag, startPoint x: 665, startPoint y: 180, endPoint x: 1120, endPoint y: 32, distance: 478.0
click at [665, 180] on div at bounding box center [684, 160] width 129 height 43
click at [720, 222] on div at bounding box center [683, 161] width 205 height 456
click at [704, 163] on span "Tap to Start" at bounding box center [684, 161] width 83 height 16
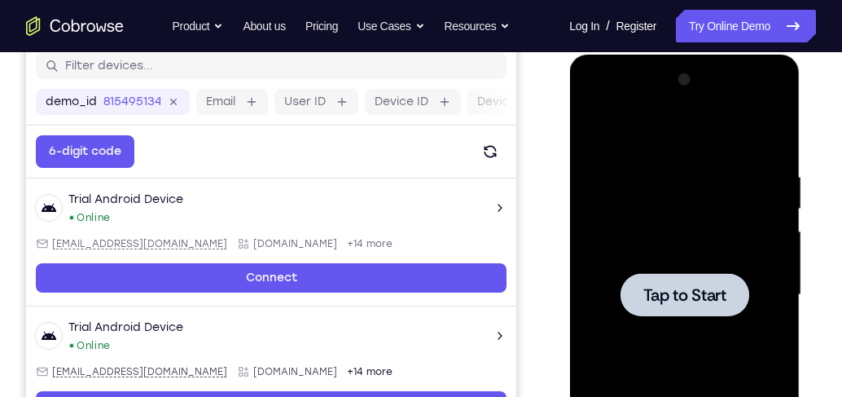
scroll to position [209, 0]
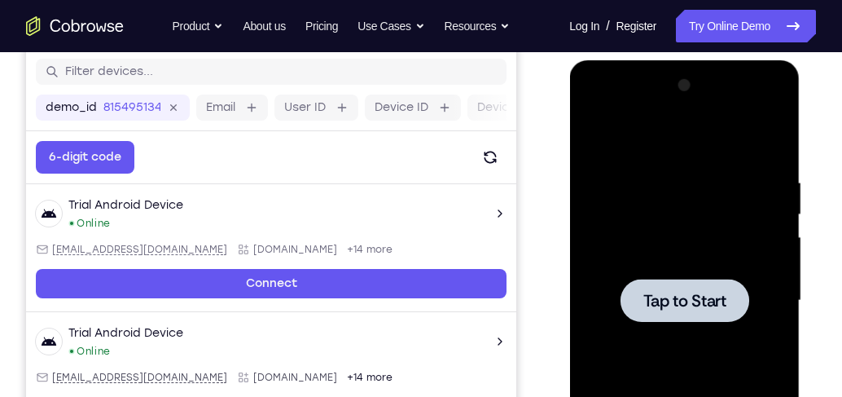
click at [685, 232] on div at bounding box center [683, 300] width 205 height 456
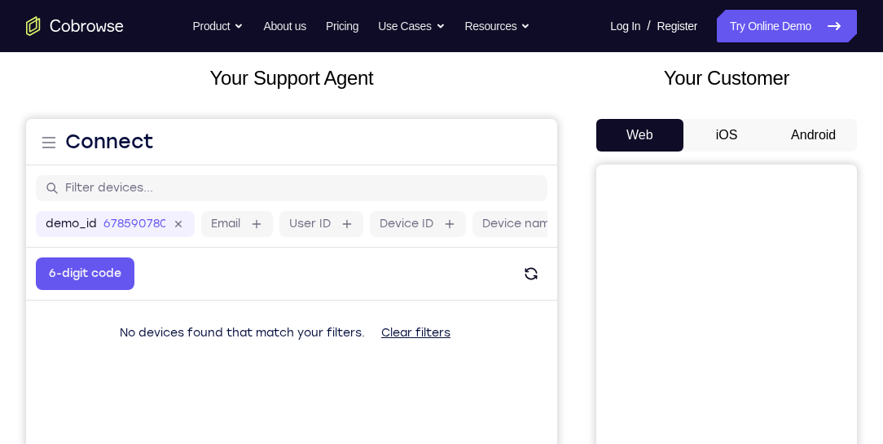
click at [831, 138] on button "Android" at bounding box center [813, 135] width 87 height 33
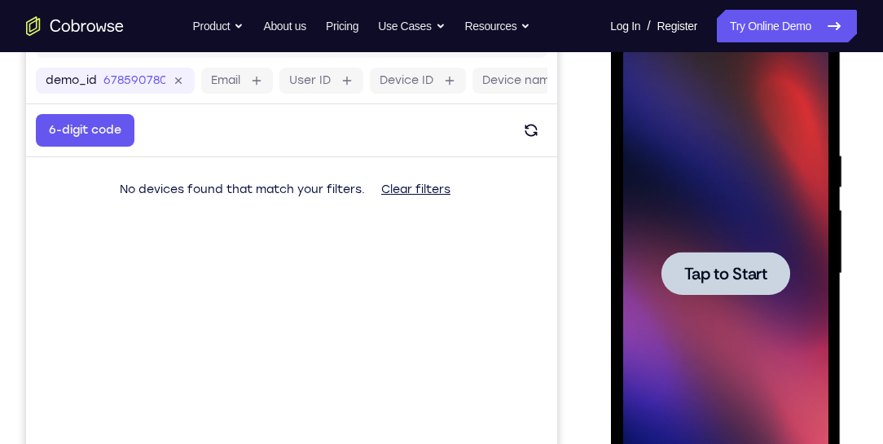
scroll to position [232, 0]
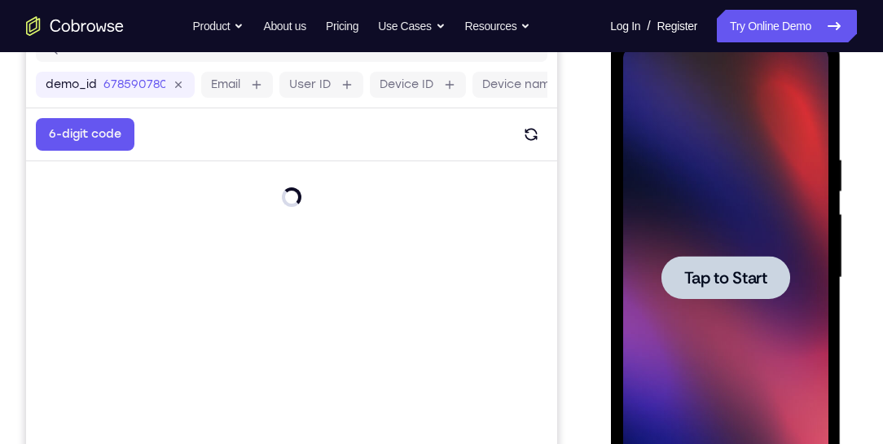
click at [756, 283] on span "Tap to Start" at bounding box center [724, 278] width 83 height 16
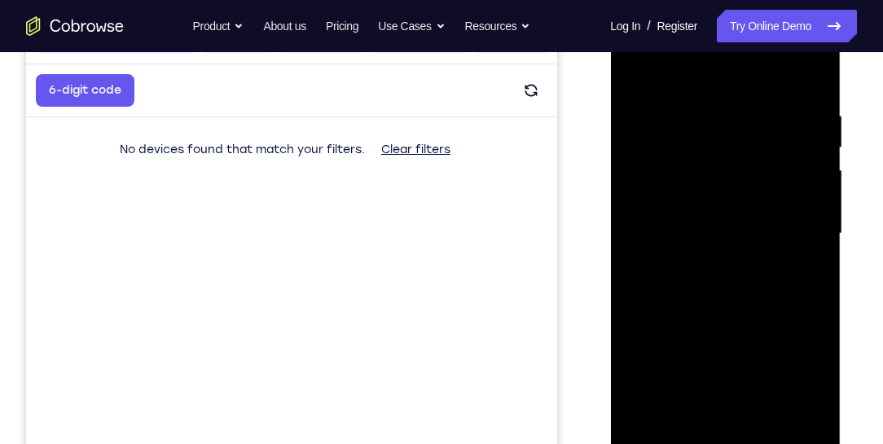
scroll to position [326, 0]
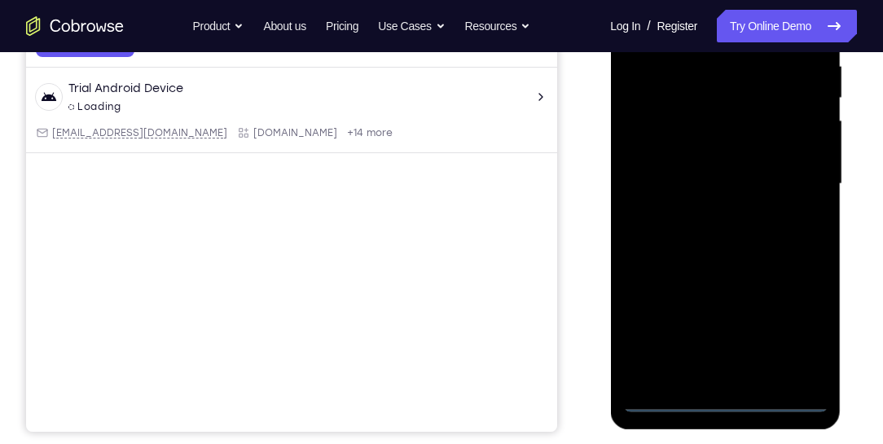
click at [723, 402] on div at bounding box center [724, 184] width 205 height 456
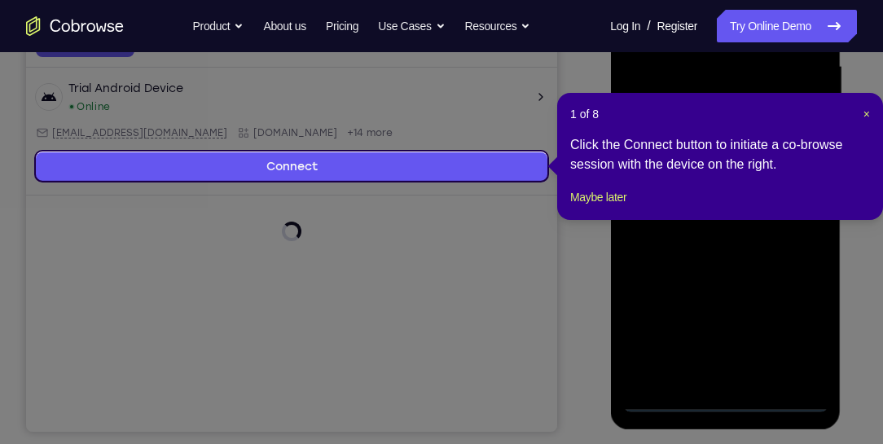
click at [802, 332] on icon at bounding box center [444, 222] width 889 height 444
click at [863, 107] on span "×" at bounding box center [866, 113] width 7 height 13
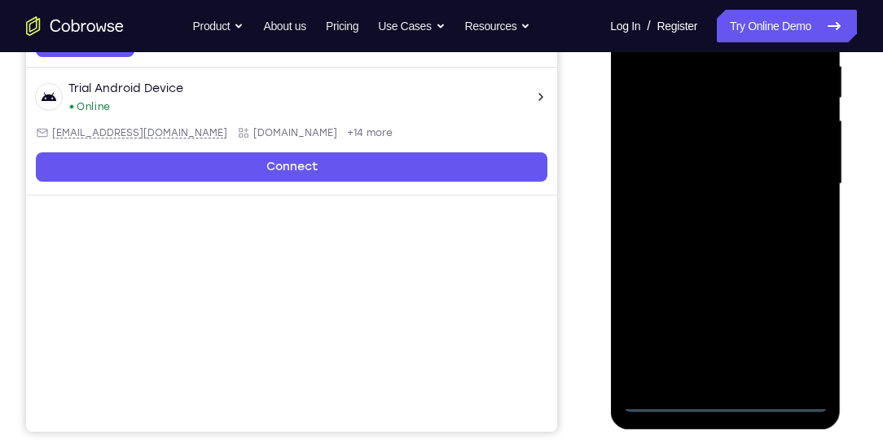
click at [792, 331] on div at bounding box center [724, 184] width 205 height 456
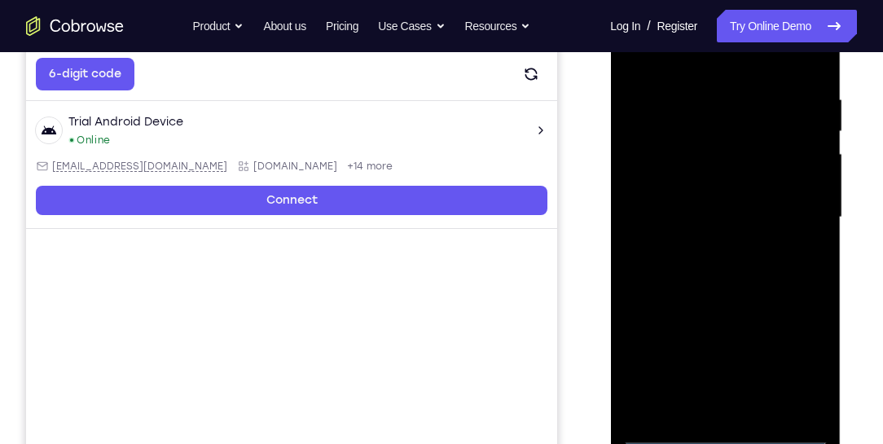
scroll to position [279, 0]
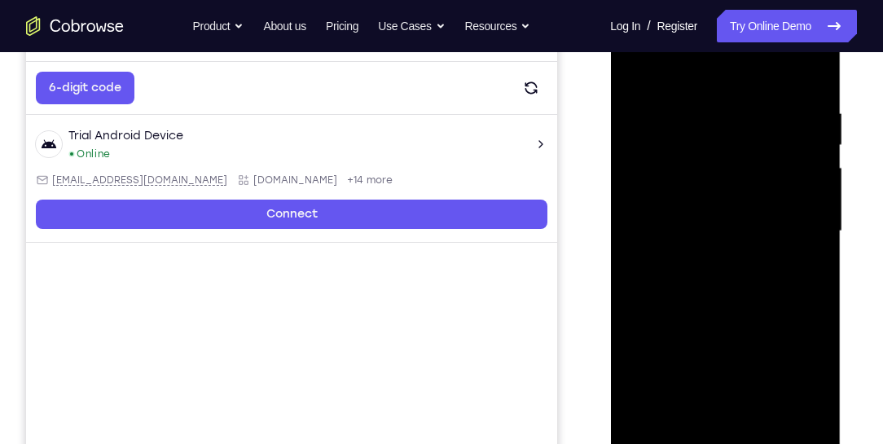
click at [711, 81] on div at bounding box center [724, 231] width 205 height 456
click at [791, 217] on div at bounding box center [724, 231] width 205 height 456
click at [705, 262] on div at bounding box center [724, 231] width 205 height 456
click at [717, 210] on div at bounding box center [724, 231] width 205 height 456
click at [719, 233] on div at bounding box center [724, 231] width 205 height 456
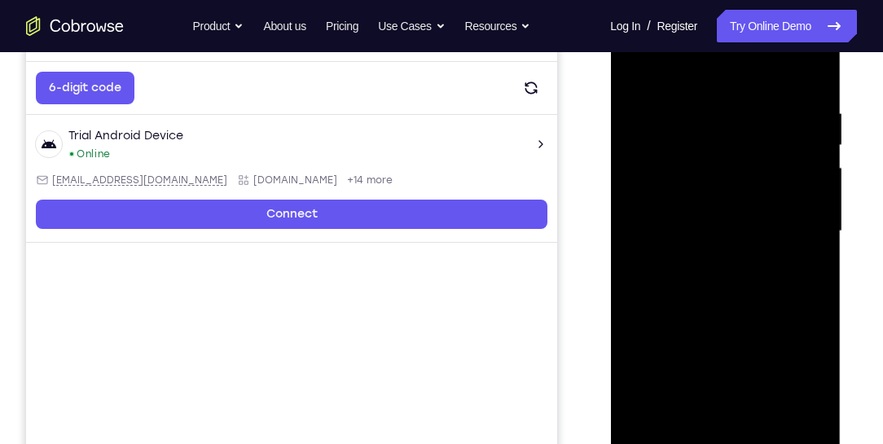
click at [726, 283] on div at bounding box center [724, 231] width 205 height 456
click at [688, 278] on div at bounding box center [724, 231] width 205 height 456
click at [765, 423] on div at bounding box center [724, 231] width 205 height 456
click at [750, 305] on div at bounding box center [724, 231] width 205 height 456
click at [767, 423] on div at bounding box center [724, 231] width 205 height 456
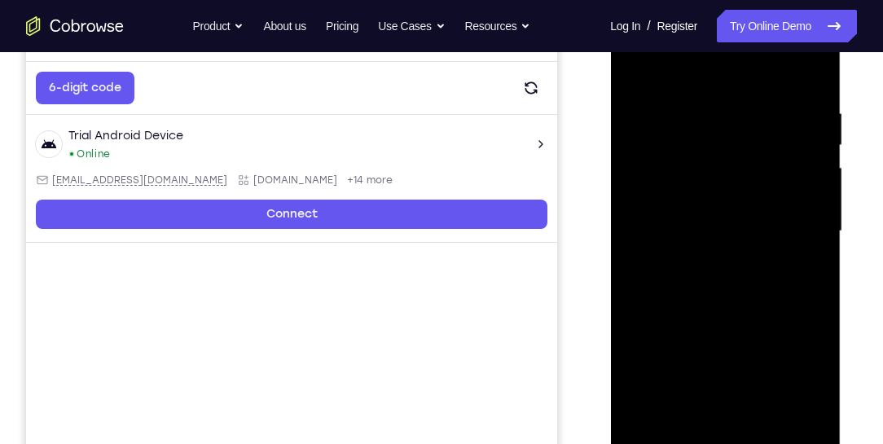
click at [721, 322] on div at bounding box center [724, 231] width 205 height 456
click at [653, 247] on div at bounding box center [724, 231] width 205 height 456
click at [660, 75] on div at bounding box center [724, 231] width 205 height 456
click at [660, 113] on div at bounding box center [724, 231] width 205 height 456
click at [805, 198] on div at bounding box center [724, 231] width 205 height 456
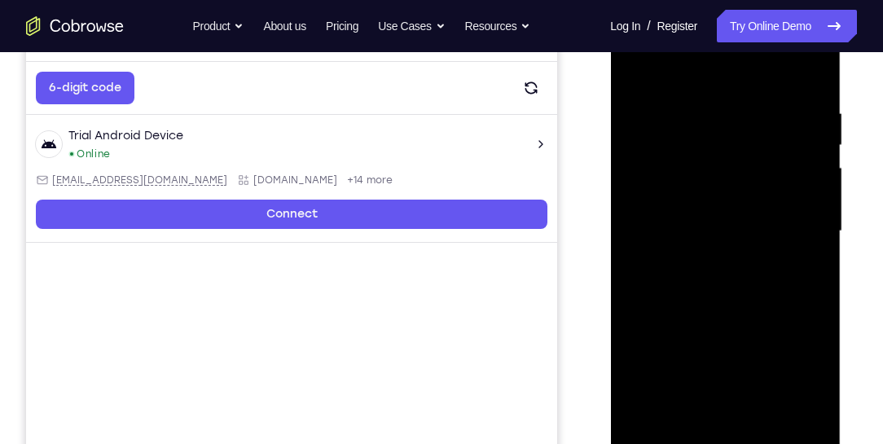
click at [805, 198] on div at bounding box center [724, 231] width 205 height 456
click at [715, 416] on div at bounding box center [724, 231] width 205 height 456
click at [775, 238] on div at bounding box center [724, 231] width 205 height 456
click at [761, 417] on div at bounding box center [724, 231] width 205 height 456
click at [801, 415] on div at bounding box center [724, 231] width 205 height 456
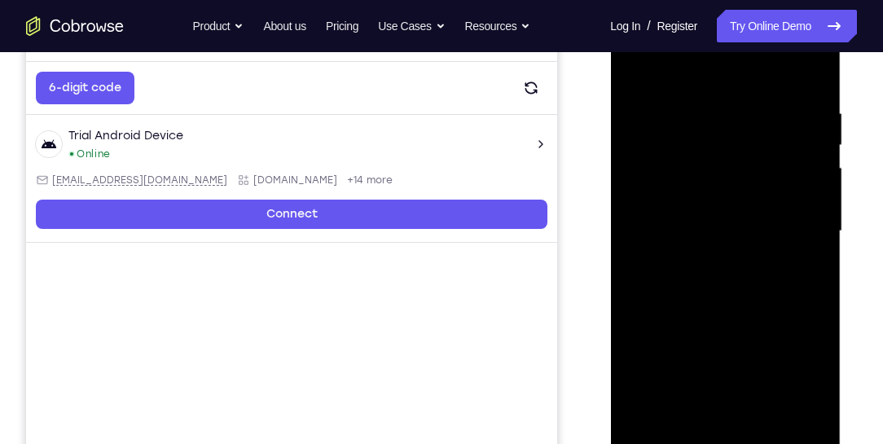
click at [791, 416] on div at bounding box center [724, 231] width 205 height 456
click at [803, 71] on div at bounding box center [724, 231] width 205 height 456
click at [771, 115] on div at bounding box center [724, 231] width 205 height 456
click at [723, 303] on div at bounding box center [724, 231] width 205 height 456
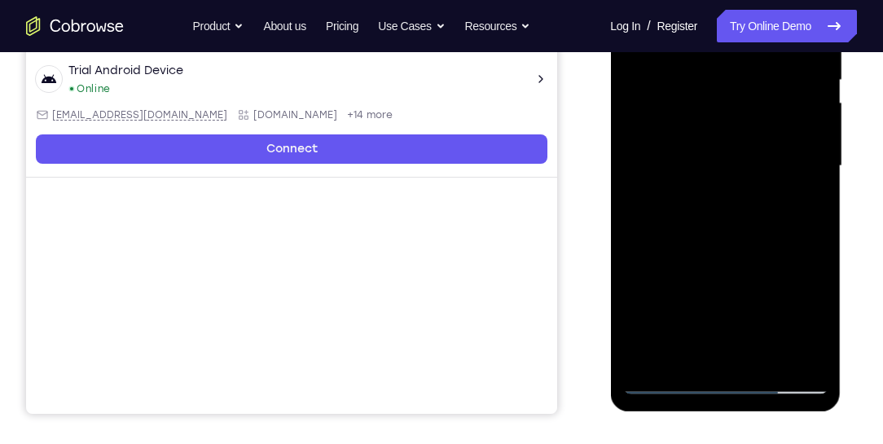
scroll to position [372, 0]
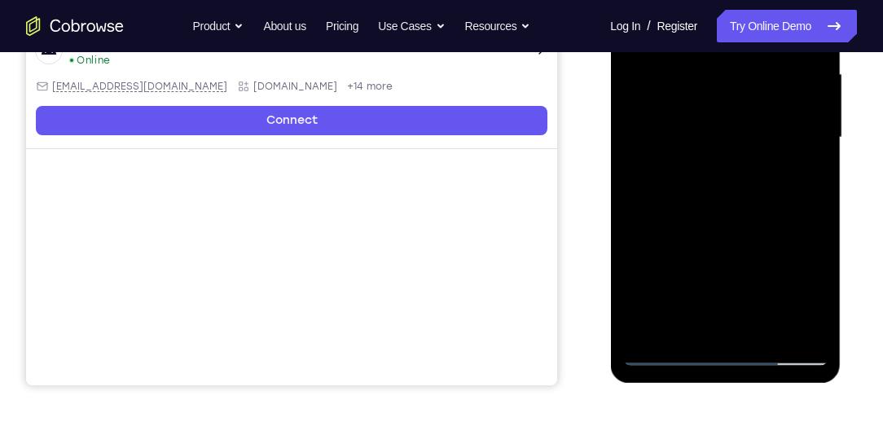
click at [730, 185] on div at bounding box center [724, 138] width 205 height 456
drag, startPoint x: 707, startPoint y: 239, endPoint x: 707, endPoint y: 172, distance: 67.6
click at [707, 172] on div at bounding box center [724, 138] width 205 height 456
click at [666, 229] on div at bounding box center [724, 138] width 205 height 456
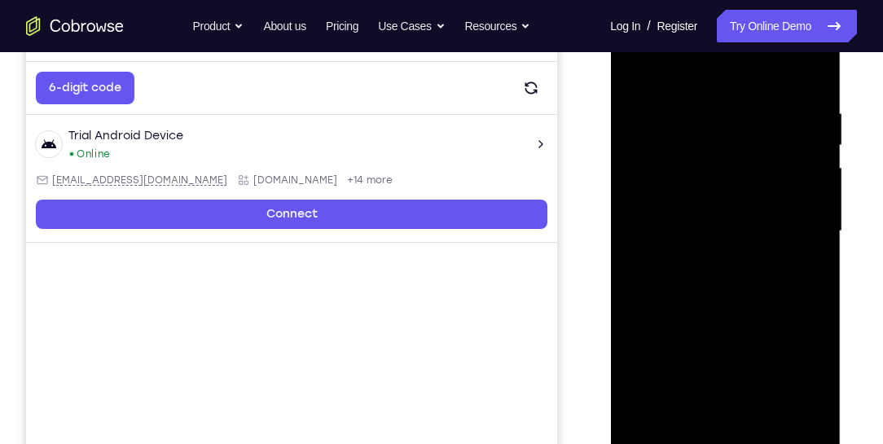
scroll to position [232, 0]
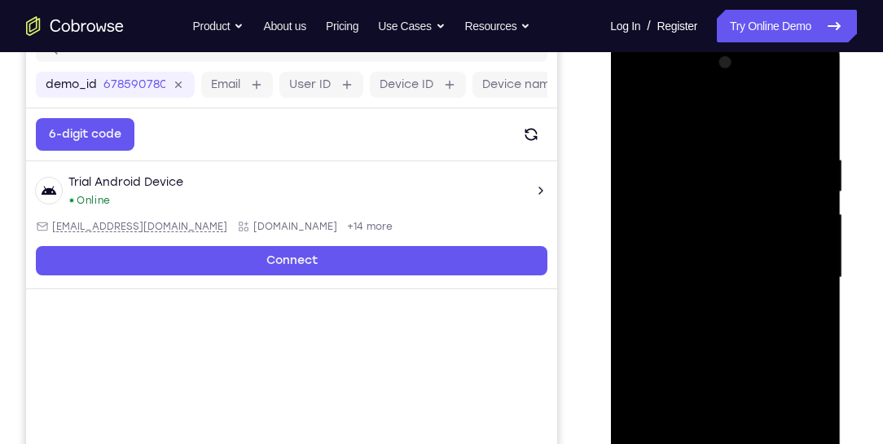
drag, startPoint x: 723, startPoint y: 153, endPoint x: 709, endPoint y: 217, distance: 65.8
click at [714, 221] on div at bounding box center [724, 278] width 205 height 456
click at [636, 113] on div at bounding box center [724, 278] width 205 height 456
click at [759, 170] on div at bounding box center [724, 278] width 205 height 456
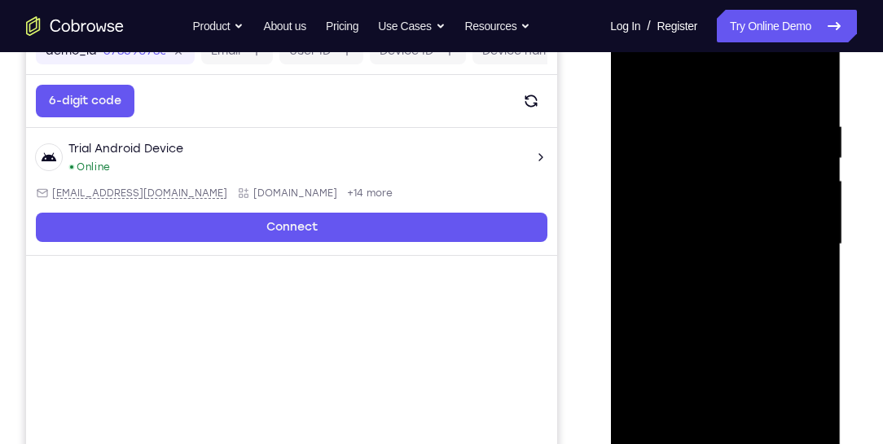
scroll to position [279, 0]
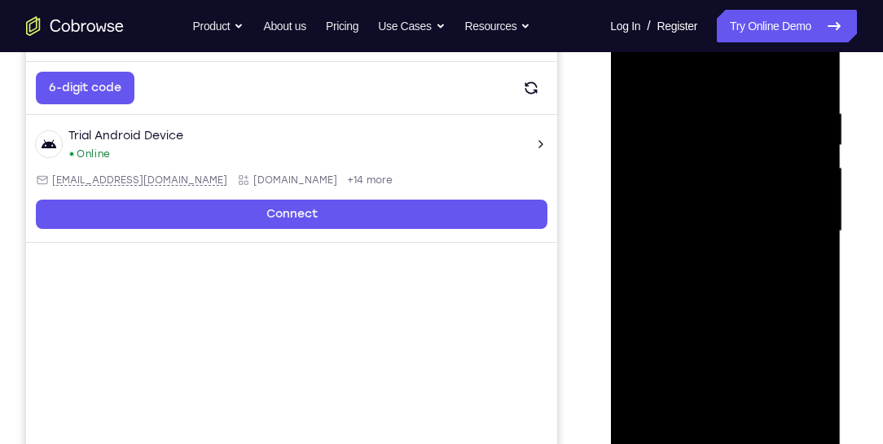
click at [637, 70] on div at bounding box center [724, 231] width 205 height 456
click at [638, 65] on div at bounding box center [724, 231] width 205 height 456
click at [691, 94] on div at bounding box center [724, 231] width 205 height 456
click at [808, 181] on div at bounding box center [724, 231] width 205 height 456
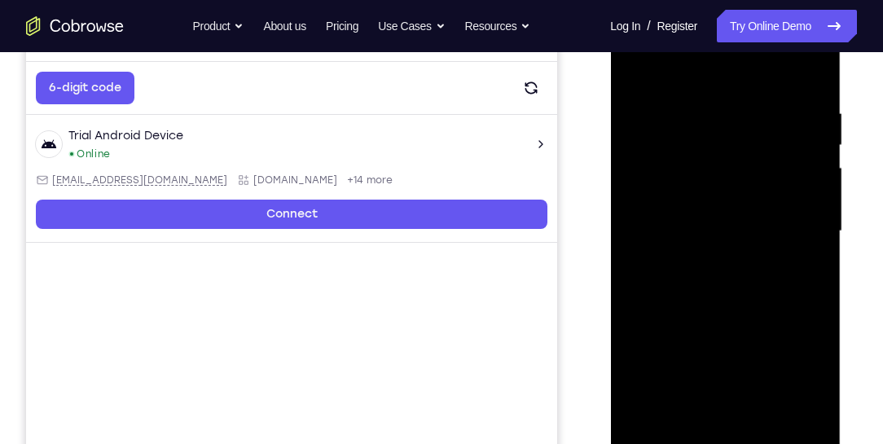
click at [808, 181] on div at bounding box center [724, 231] width 205 height 456
click at [808, 176] on div at bounding box center [724, 231] width 205 height 456
click at [790, 419] on div at bounding box center [724, 231] width 205 height 456
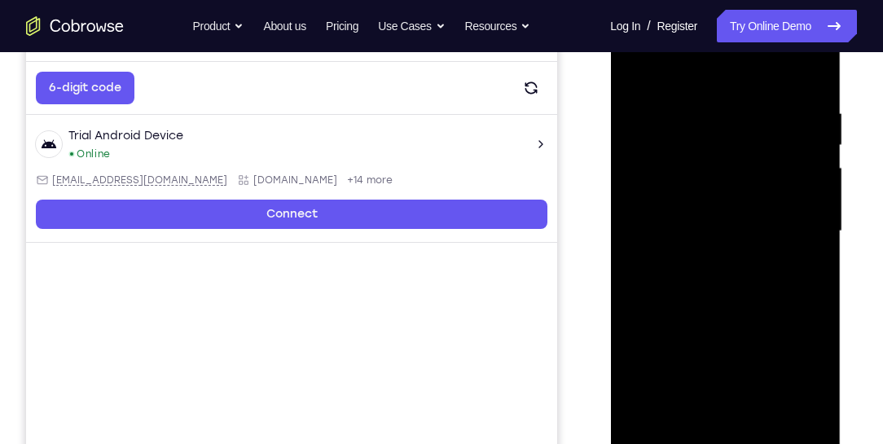
click at [744, 417] on div at bounding box center [724, 231] width 205 height 456
click at [668, 305] on div at bounding box center [724, 231] width 205 height 456
click at [773, 264] on div at bounding box center [724, 231] width 205 height 456
click at [757, 415] on div at bounding box center [724, 231] width 205 height 456
click at [802, 416] on div at bounding box center [724, 231] width 205 height 456
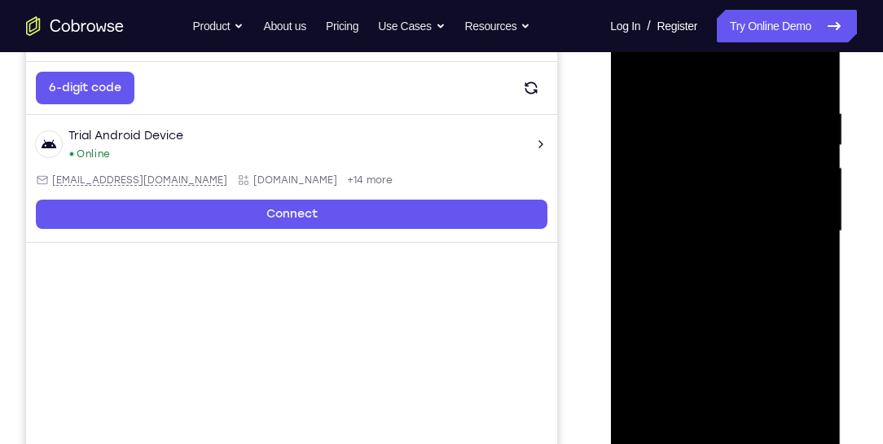
click at [801, 415] on div at bounding box center [724, 231] width 205 height 456
click at [817, 279] on div at bounding box center [724, 231] width 205 height 456
click at [806, 75] on div at bounding box center [724, 231] width 205 height 456
click at [766, 421] on div at bounding box center [724, 231] width 205 height 456
click at [730, 387] on div at bounding box center [724, 231] width 205 height 456
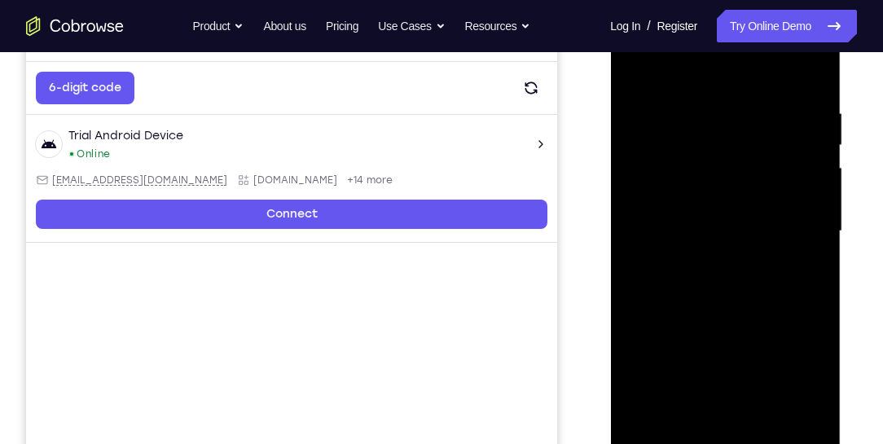
click at [638, 64] on div at bounding box center [724, 231] width 205 height 456
click at [798, 98] on div at bounding box center [724, 231] width 205 height 456
drag, startPoint x: 776, startPoint y: 126, endPoint x: 700, endPoint y: 60, distance: 101.0
click at [765, 116] on div at bounding box center [724, 231] width 205 height 456
click at [644, 230] on div at bounding box center [724, 231] width 205 height 456
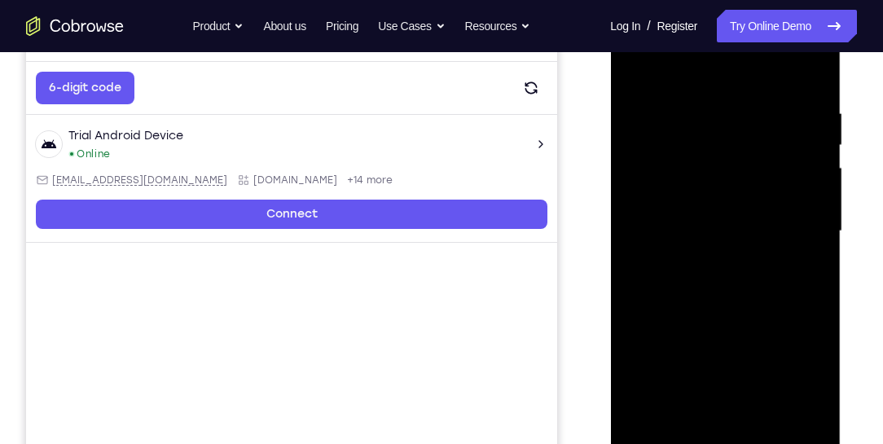
click at [673, 419] on div at bounding box center [724, 231] width 205 height 456
click at [667, 300] on div at bounding box center [724, 231] width 205 height 456
click at [767, 261] on div at bounding box center [724, 231] width 205 height 456
click at [757, 418] on div at bounding box center [724, 231] width 205 height 456
click at [801, 417] on div at bounding box center [724, 231] width 205 height 456
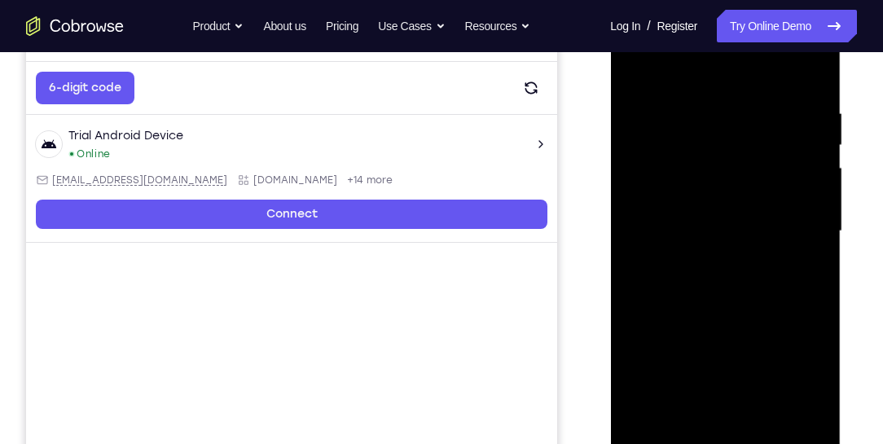
click at [807, 77] on div at bounding box center [724, 231] width 205 height 456
drag, startPoint x: 774, startPoint y: 103, endPoint x: 428, endPoint y: 99, distance: 346.1
click at [610, 99] on html "Online web based iOS Simulators and Android Emulators. Run iPhone, iPad, Mobile…" at bounding box center [726, 235] width 232 height 489
drag, startPoint x: 790, startPoint y: 94, endPoint x: 107, endPoint y: 80, distance: 682.6
click at [610, 80] on html "Online web based iOS Simulators and Android Emulators. Run iPhone, iPad, Mobile…" at bounding box center [726, 235] width 232 height 489
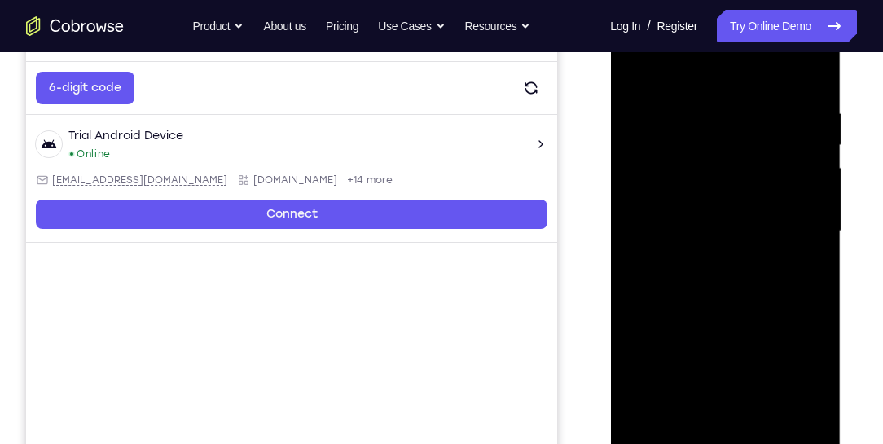
click at [766, 100] on div at bounding box center [724, 231] width 205 height 456
click at [661, 74] on div at bounding box center [724, 231] width 205 height 456
click at [761, 120] on div at bounding box center [724, 231] width 205 height 456
click at [761, 121] on div at bounding box center [724, 231] width 205 height 456
click at [633, 70] on div at bounding box center [724, 231] width 205 height 456
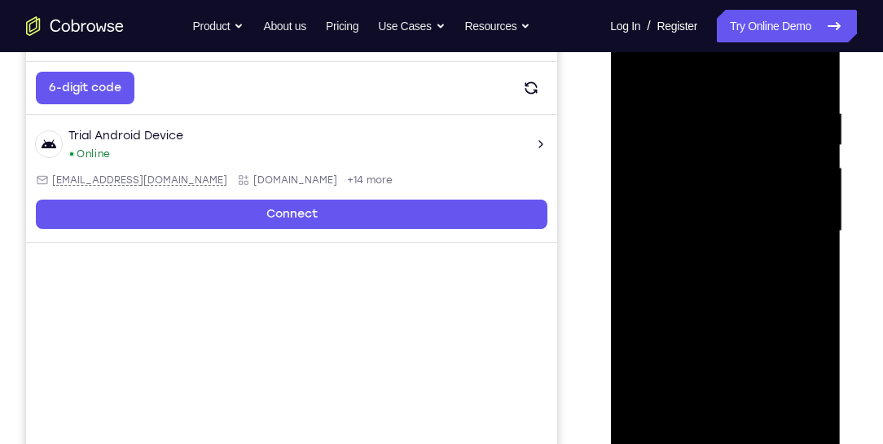
drag, startPoint x: 691, startPoint y: 305, endPoint x: 690, endPoint y: 239, distance: 66.8
click at [690, 239] on div at bounding box center [724, 231] width 205 height 456
click at [643, 321] on div at bounding box center [724, 231] width 205 height 456
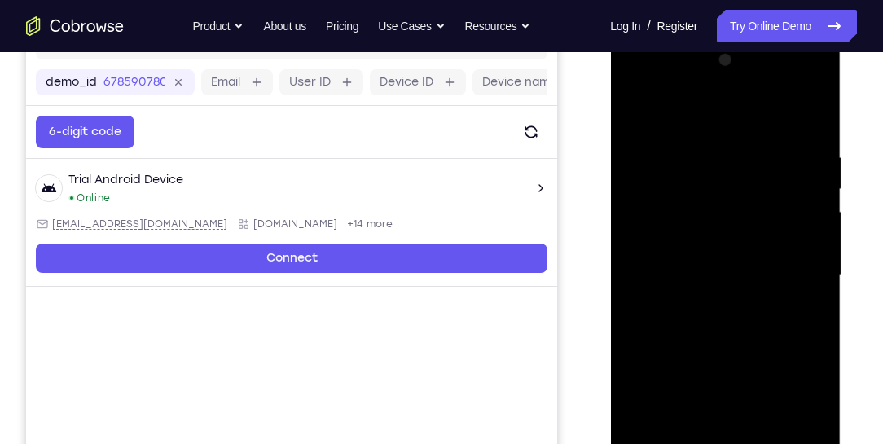
scroll to position [232, 0]
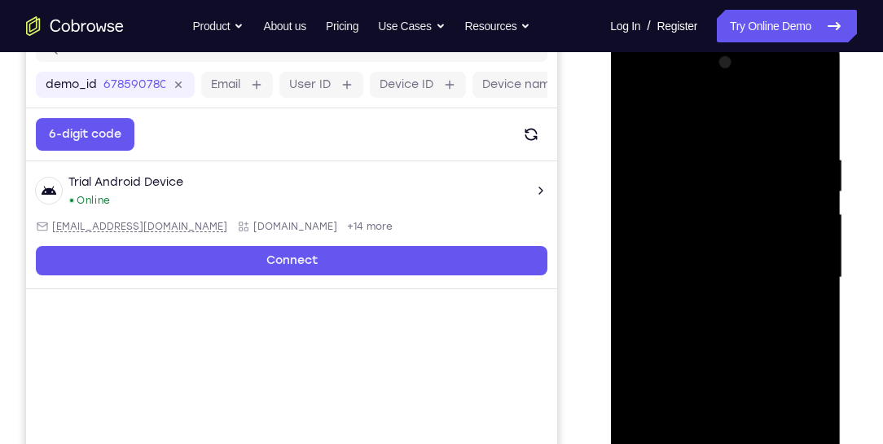
click at [662, 114] on div at bounding box center [724, 278] width 205 height 456
click at [634, 110] on div at bounding box center [724, 278] width 205 height 456
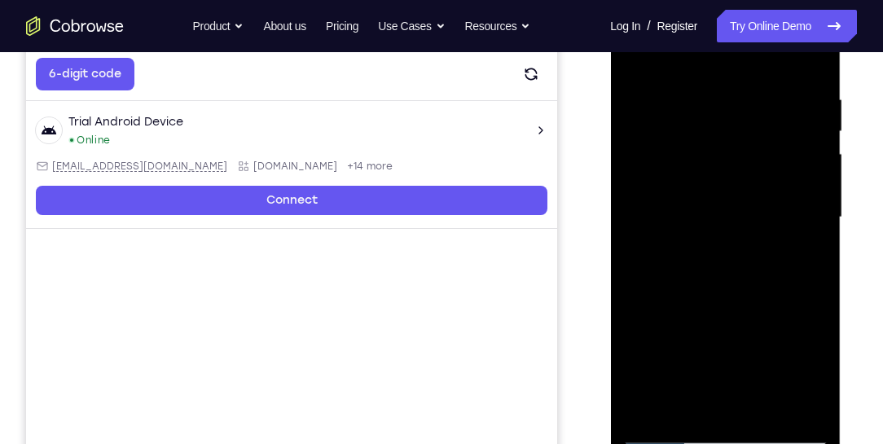
scroll to position [279, 0]
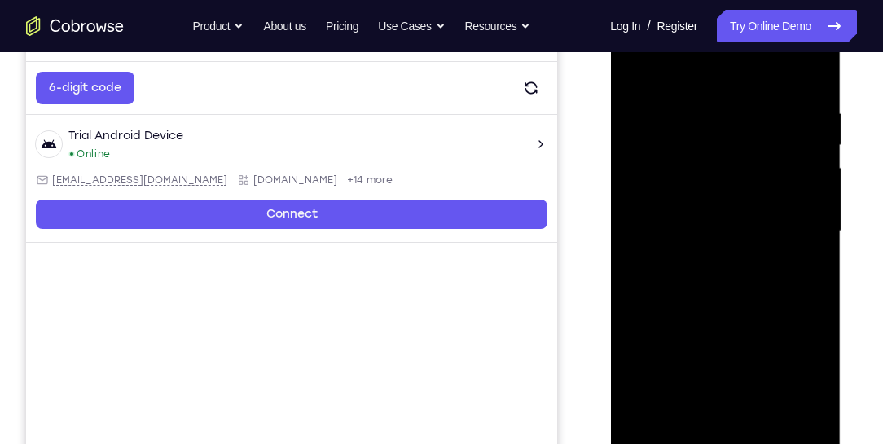
click at [630, 72] on div at bounding box center [724, 231] width 205 height 456
drag, startPoint x: 713, startPoint y: 305, endPoint x: 712, endPoint y: 267, distance: 38.3
click at [712, 267] on div at bounding box center [724, 231] width 205 height 456
click at [651, 391] on div at bounding box center [724, 231] width 205 height 456
click at [659, 69] on div at bounding box center [724, 231] width 205 height 456
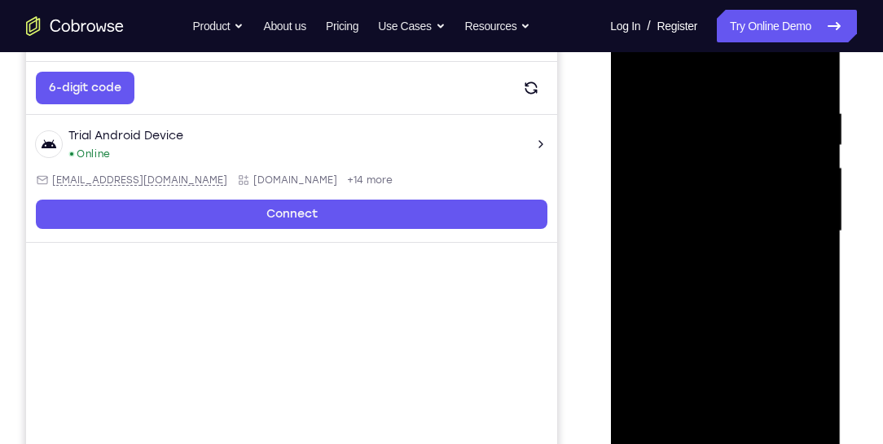
click at [657, 92] on div at bounding box center [724, 231] width 205 height 456
click at [810, 77] on div at bounding box center [724, 231] width 205 height 456
click at [640, 71] on div at bounding box center [724, 231] width 205 height 456
drag, startPoint x: 711, startPoint y: 348, endPoint x: 722, endPoint y: 188, distance: 160.0
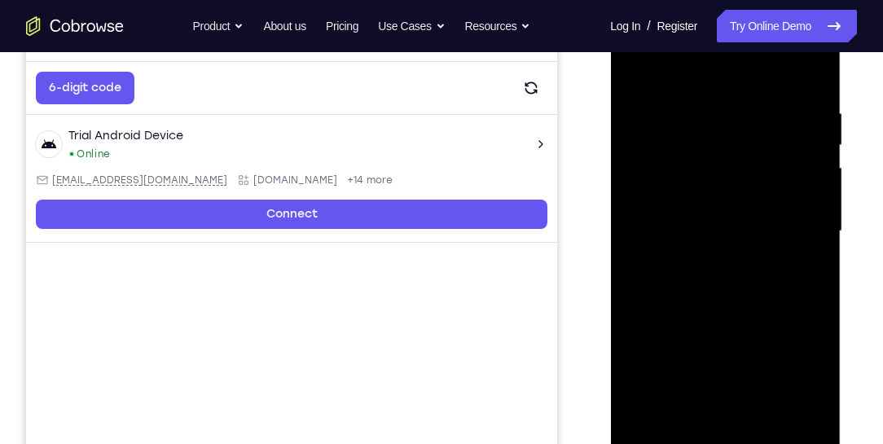
click at [722, 188] on div at bounding box center [724, 231] width 205 height 456
click at [651, 334] on div at bounding box center [724, 231] width 205 height 456
click at [665, 73] on div at bounding box center [724, 231] width 205 height 456
click at [646, 419] on div at bounding box center [724, 231] width 205 height 456
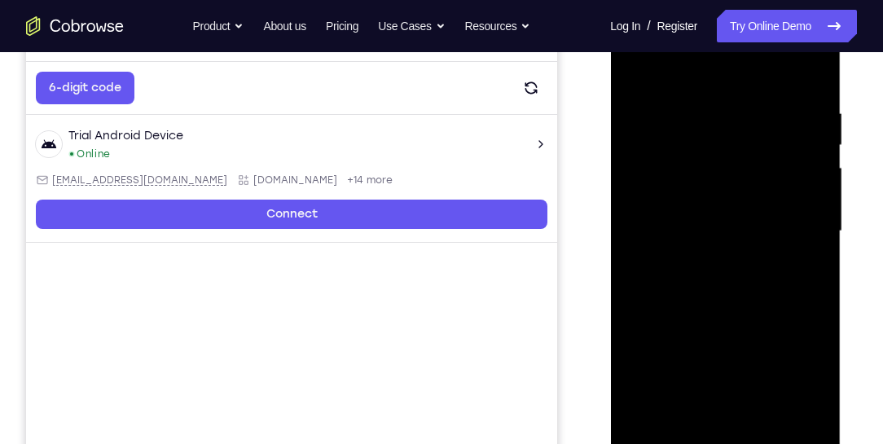
click at [726, 103] on div at bounding box center [724, 231] width 205 height 456
click at [814, 173] on div at bounding box center [724, 231] width 205 height 456
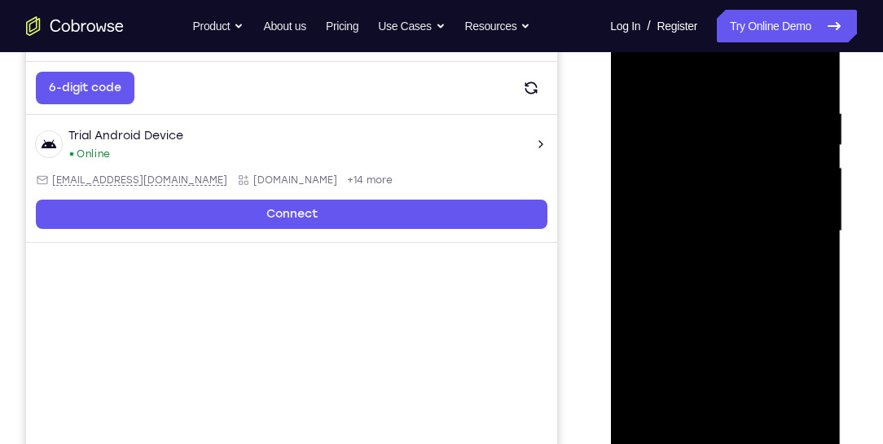
click at [814, 173] on div at bounding box center [724, 231] width 205 height 456
click at [809, 68] on div at bounding box center [724, 231] width 205 height 456
drag, startPoint x: 764, startPoint y: 102, endPoint x: 617, endPoint y: 107, distance: 146.7
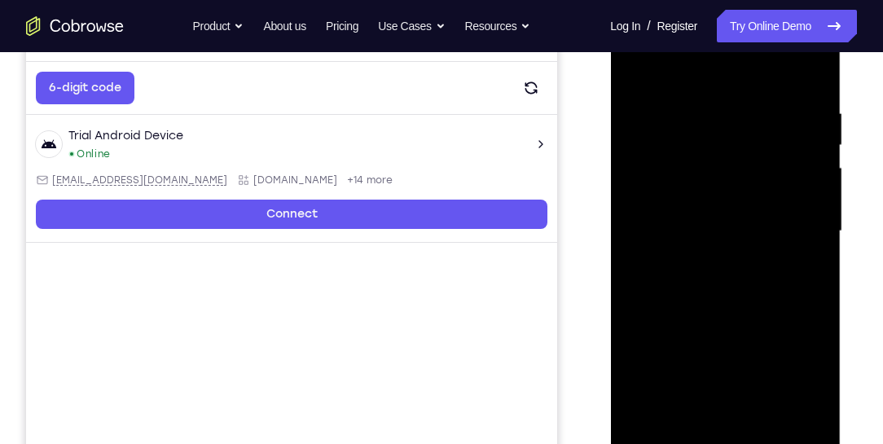
click at [617, 107] on div at bounding box center [725, 233] width 230 height 485
click at [757, 98] on div at bounding box center [724, 231] width 205 height 456
click at [820, 149] on div at bounding box center [724, 231] width 205 height 456
click at [671, 75] on div at bounding box center [724, 231] width 205 height 456
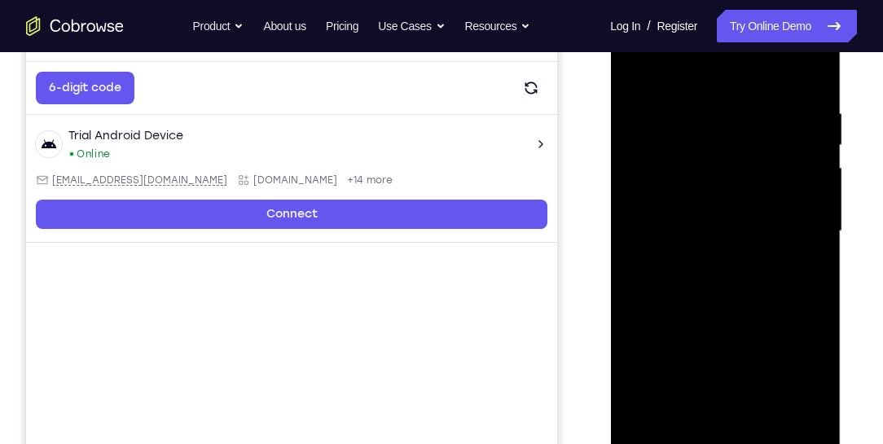
click at [768, 124] on div at bounding box center [724, 231] width 205 height 456
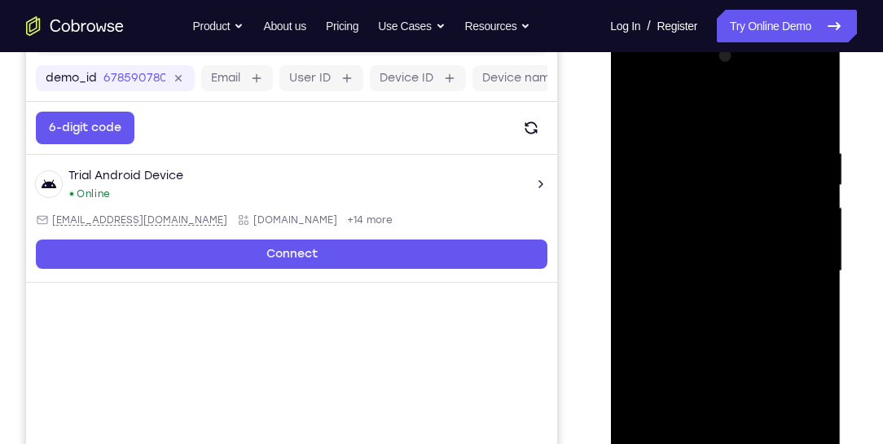
scroll to position [232, 0]
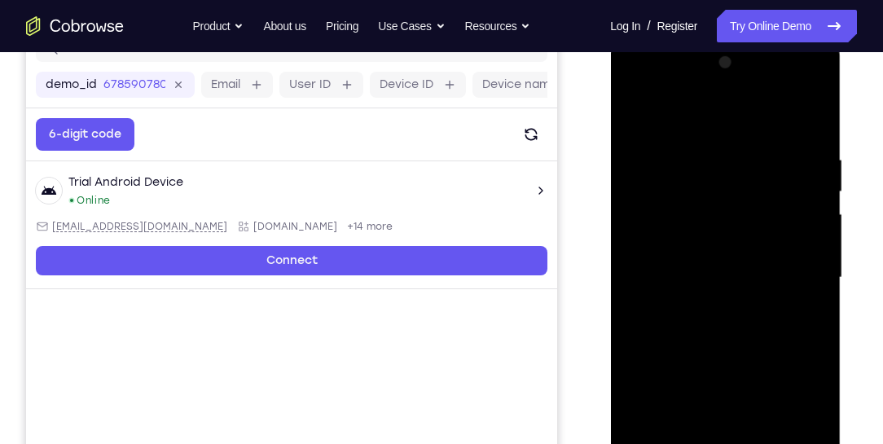
click at [642, 115] on div at bounding box center [724, 278] width 205 height 456
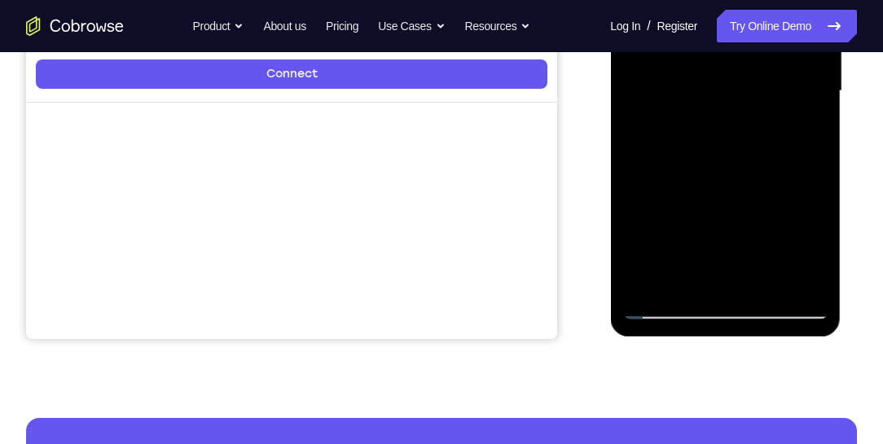
scroll to position [372, 0]
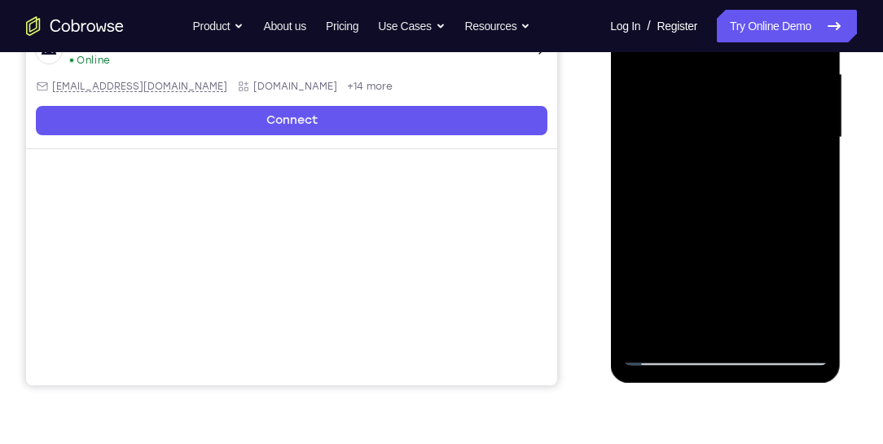
click at [649, 153] on div at bounding box center [724, 138] width 205 height 456
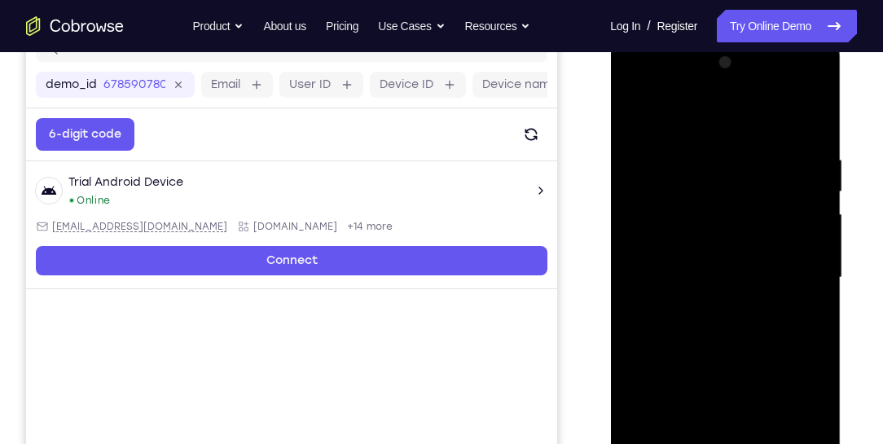
click at [660, 117] on div at bounding box center [724, 278] width 205 height 456
click at [660, 155] on div at bounding box center [724, 278] width 205 height 456
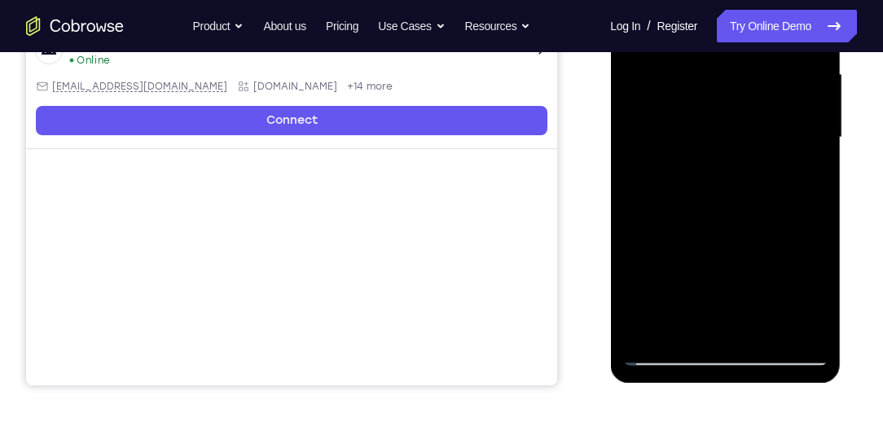
scroll to position [511, 0]
